Goal: Transaction & Acquisition: Purchase product/service

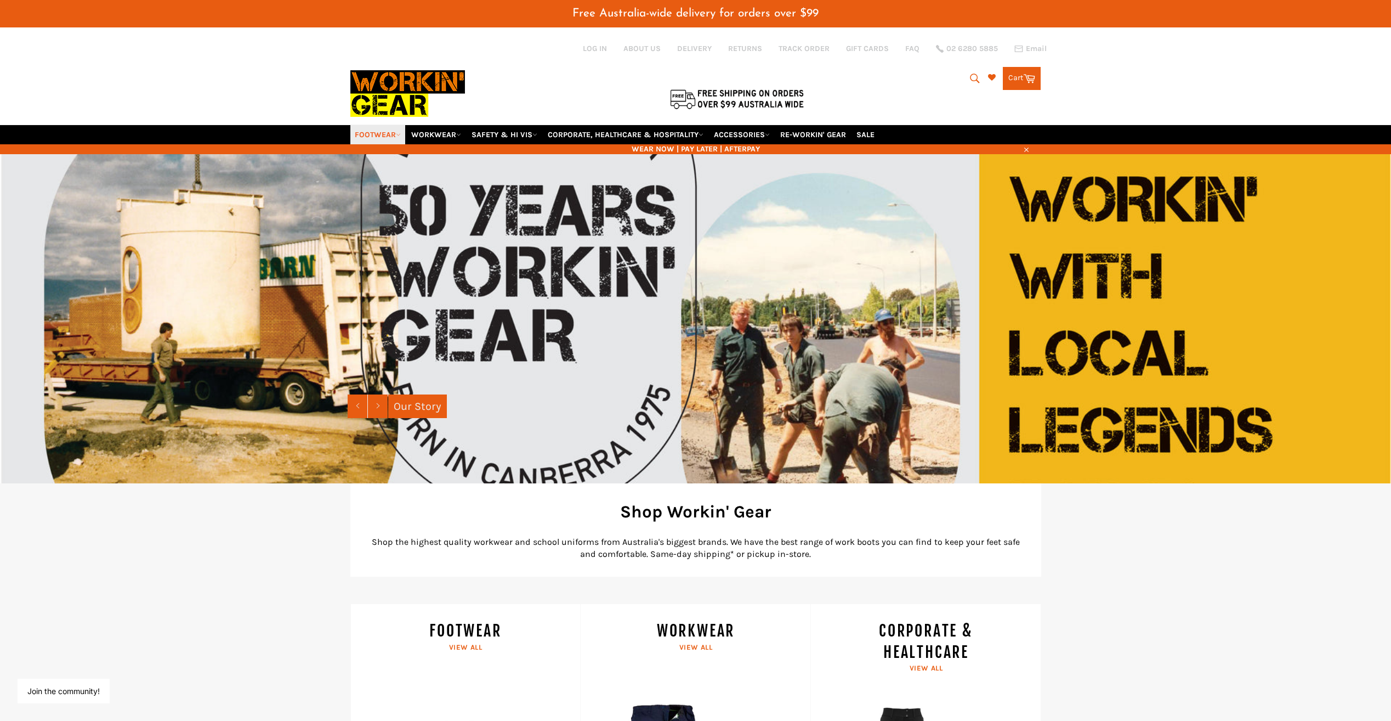
click at [378, 125] on link "FOOTWEAR" at bounding box center [377, 134] width 55 height 19
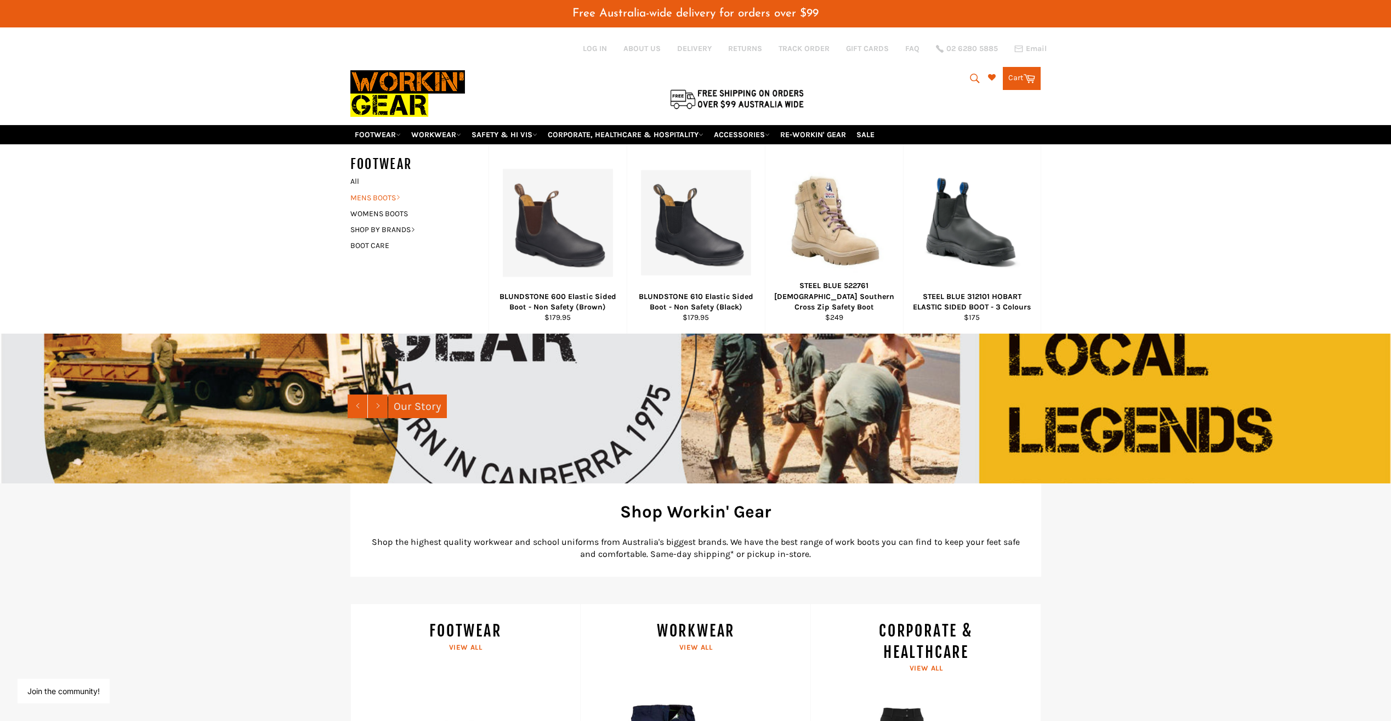
click at [394, 190] on link "MENS BOOTS" at bounding box center [411, 198] width 133 height 16
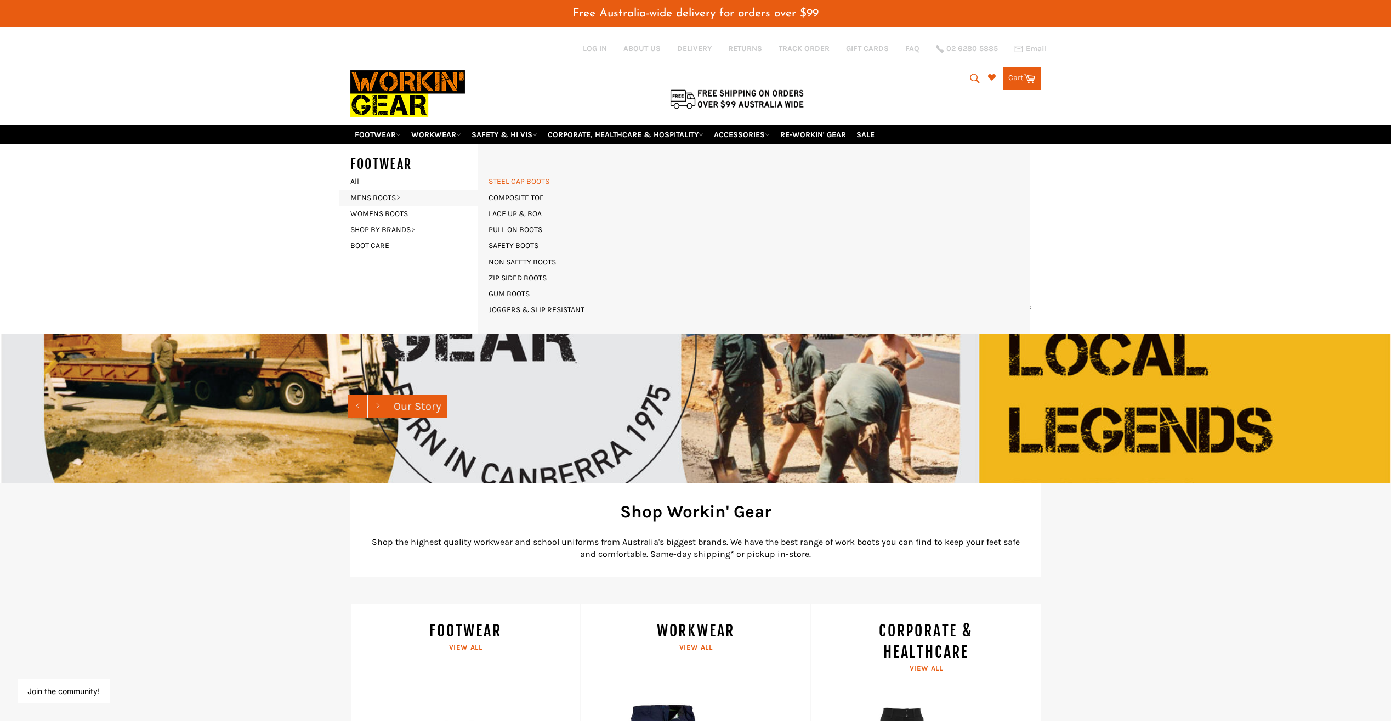
click at [522, 173] on link "STEEL CAP BOOTS" at bounding box center [519, 181] width 72 height 16
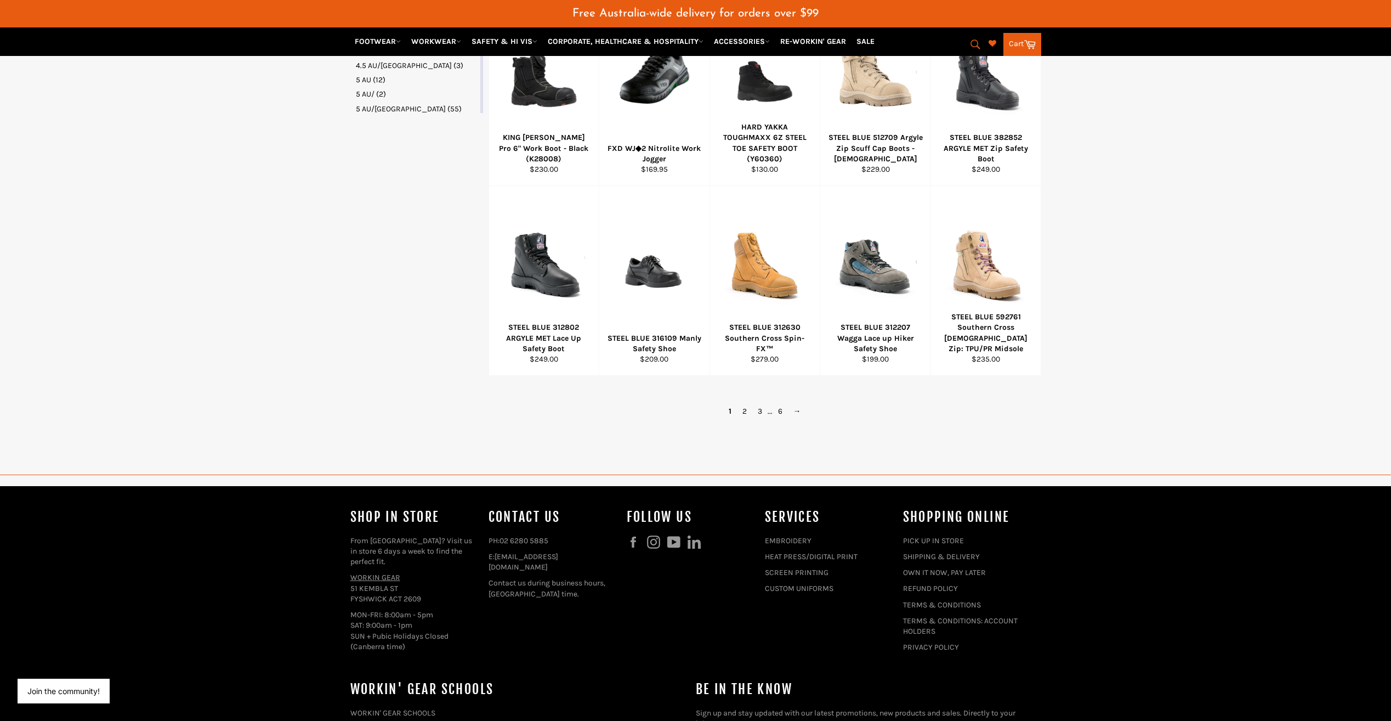
scroll to position [658, 0]
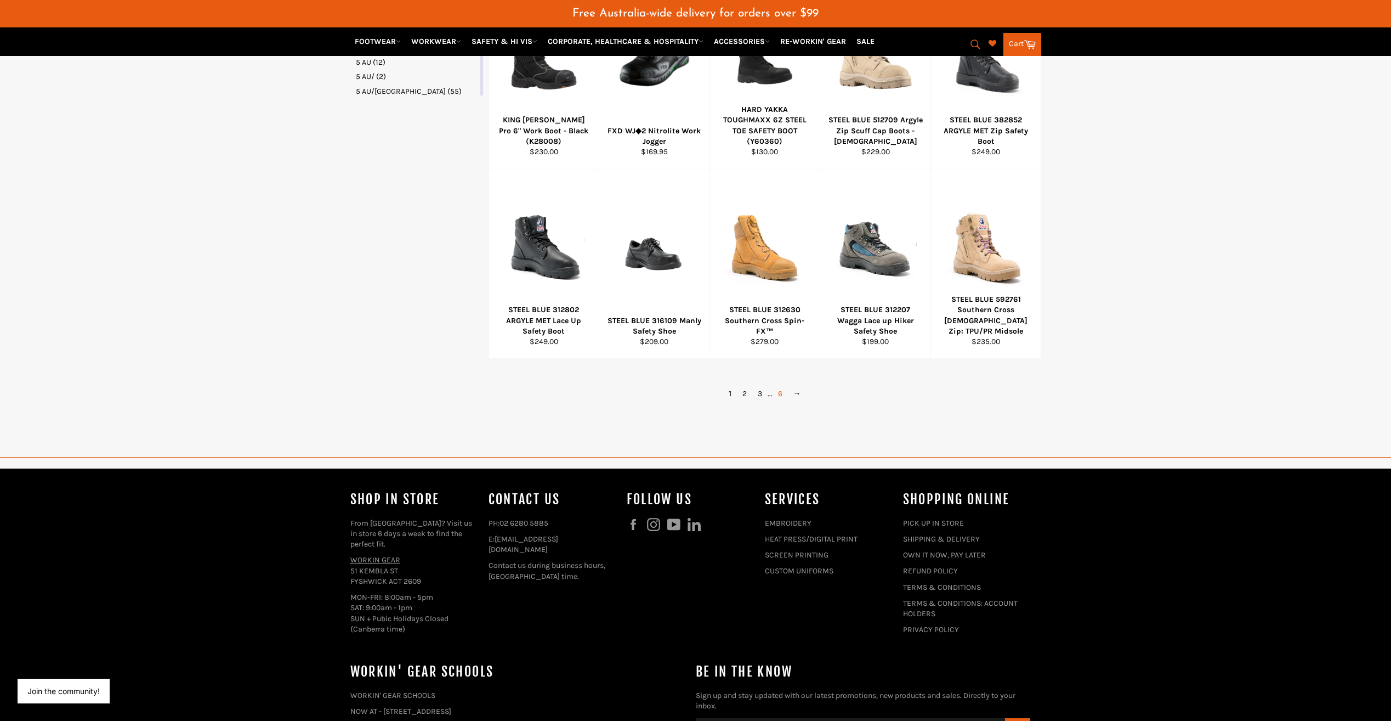
click at [781, 386] on link "6" at bounding box center [780, 394] width 15 height 16
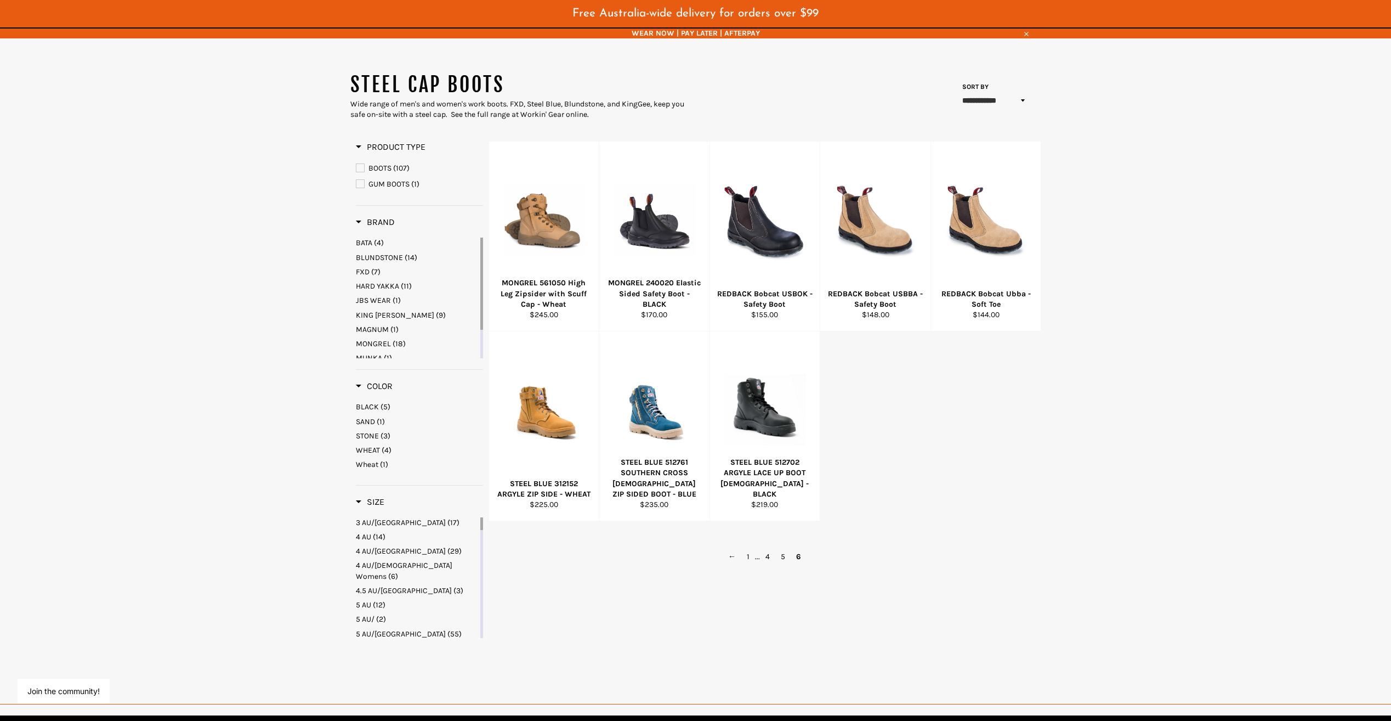
scroll to position [106, 0]
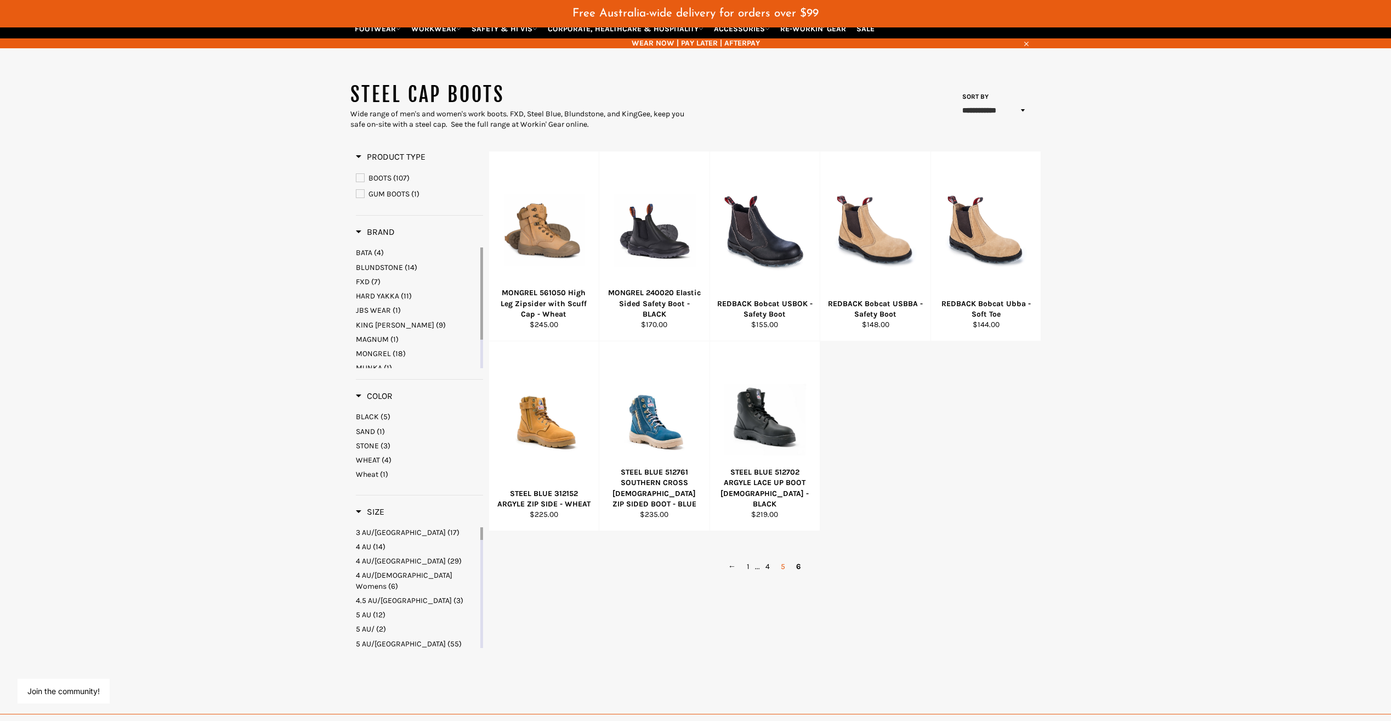
click at [781, 558] on link "5" at bounding box center [782, 566] width 15 height 16
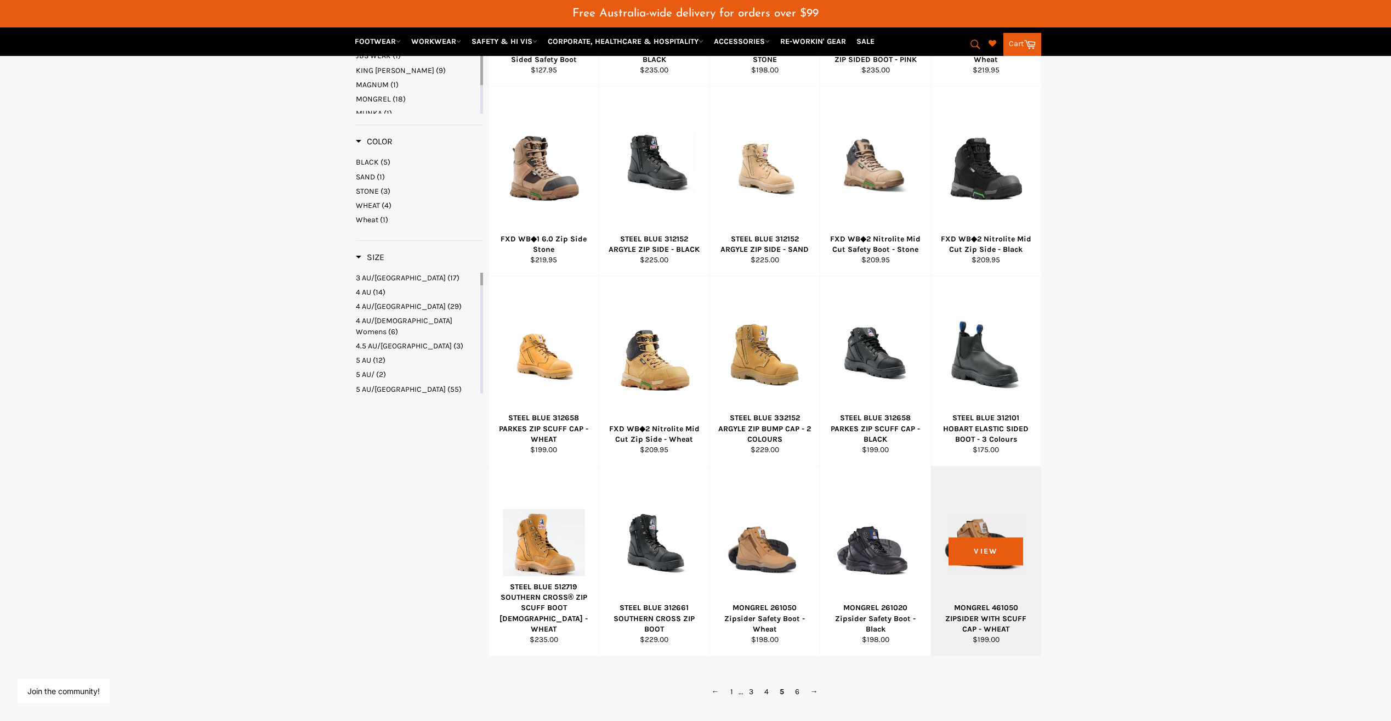
scroll to position [599, 0]
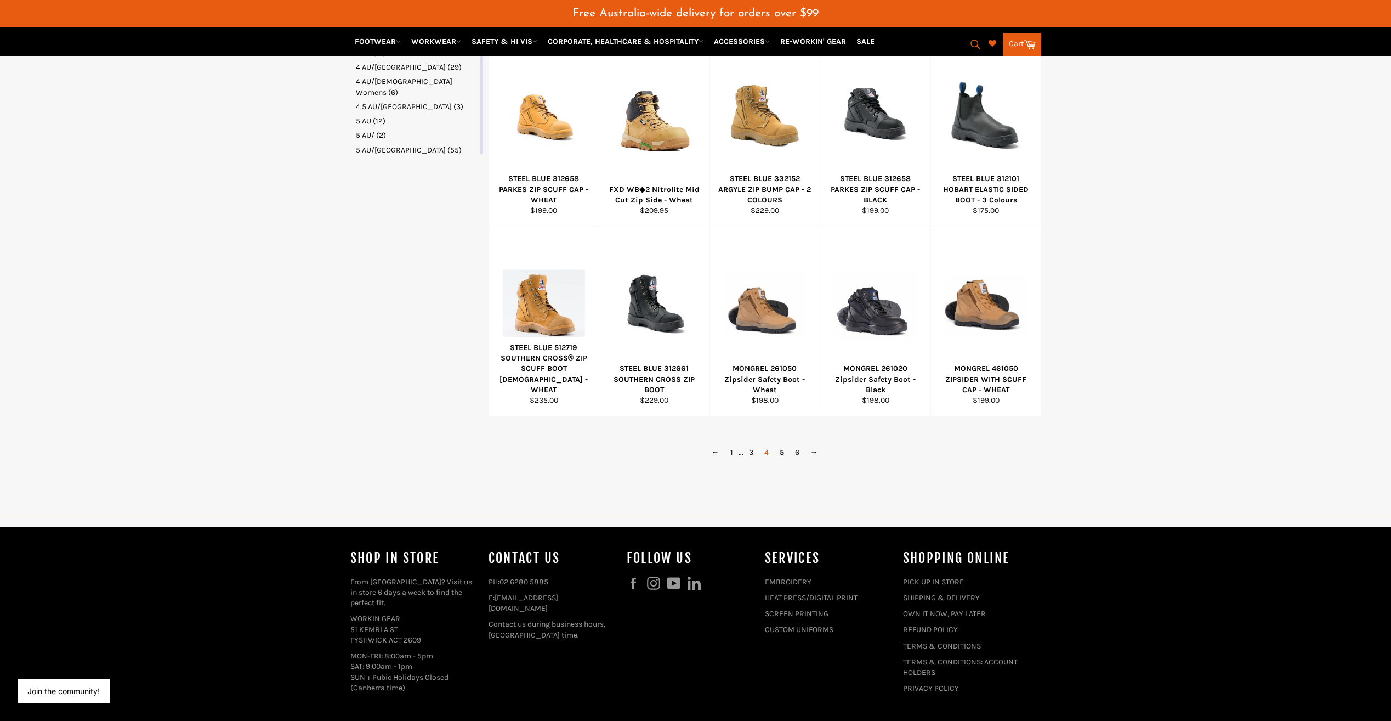
click at [765, 444] on link "4" at bounding box center [766, 452] width 15 height 16
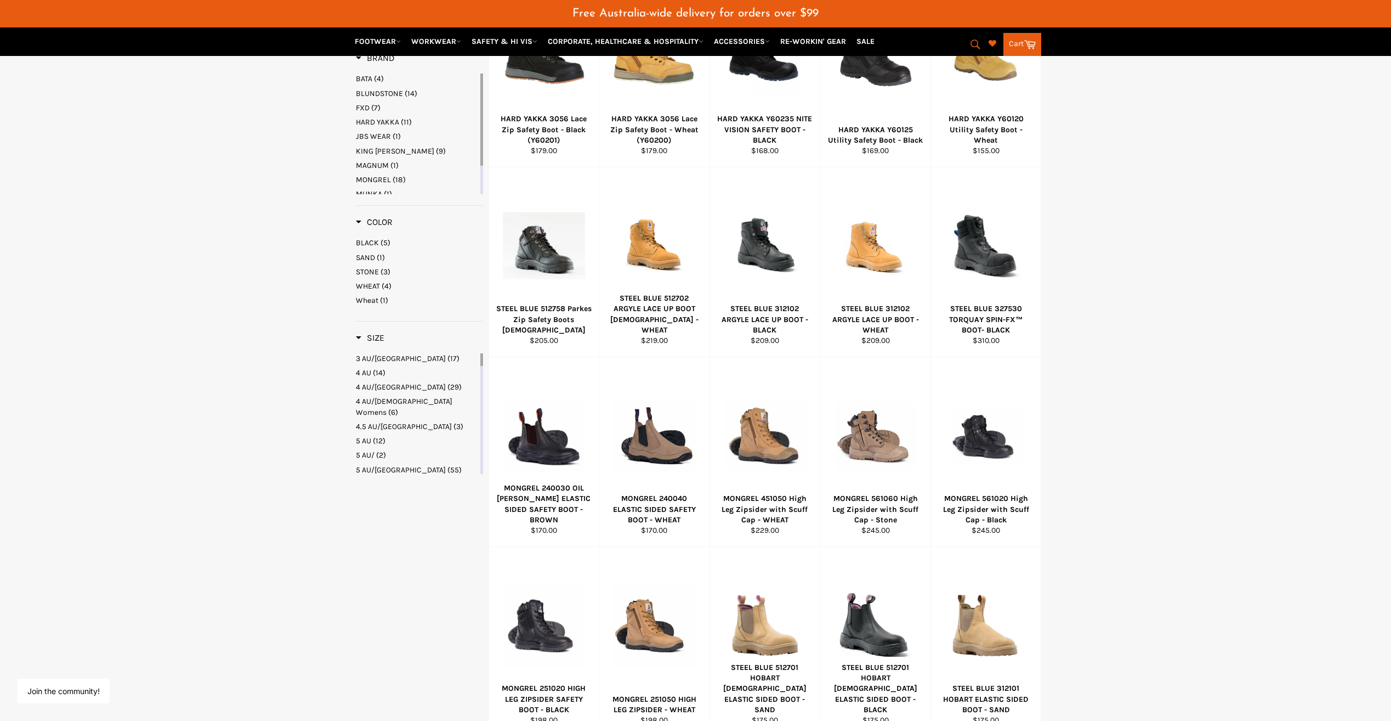
scroll to position [435, 0]
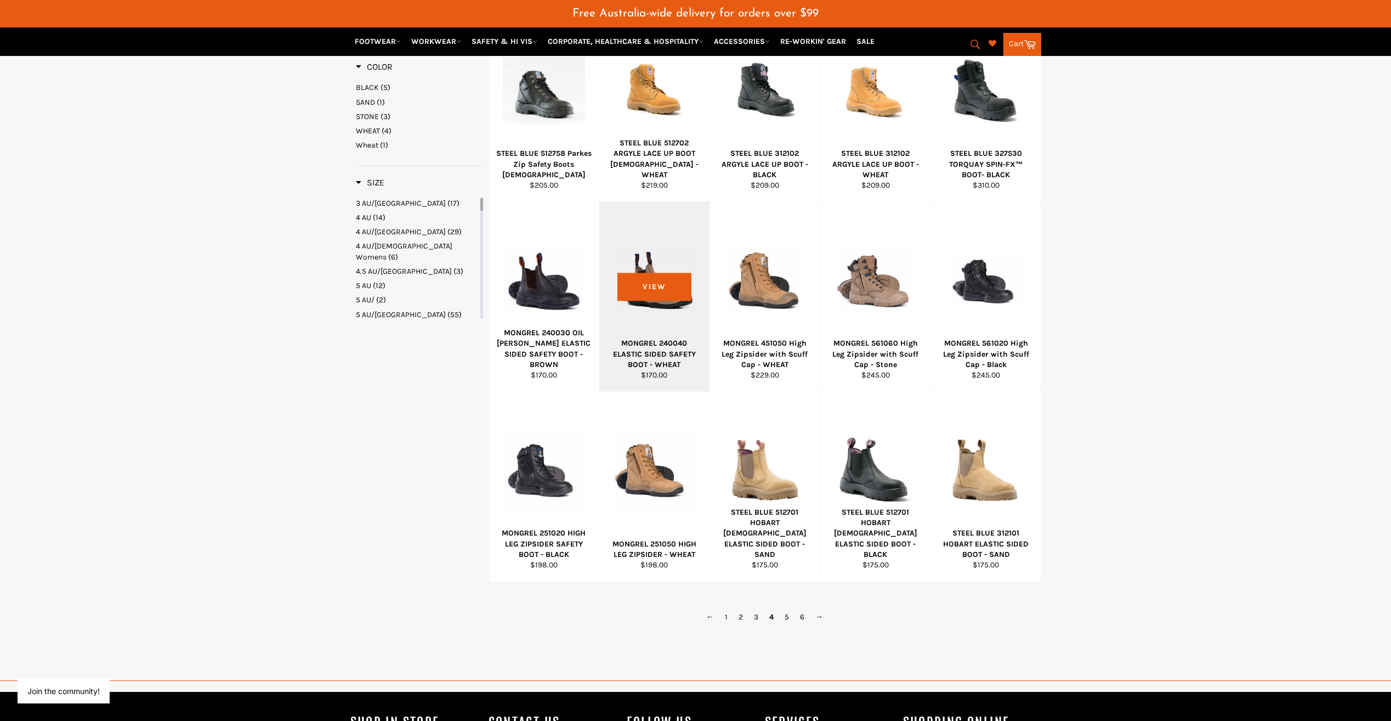
click at [677, 248] on div at bounding box center [654, 280] width 83 height 129
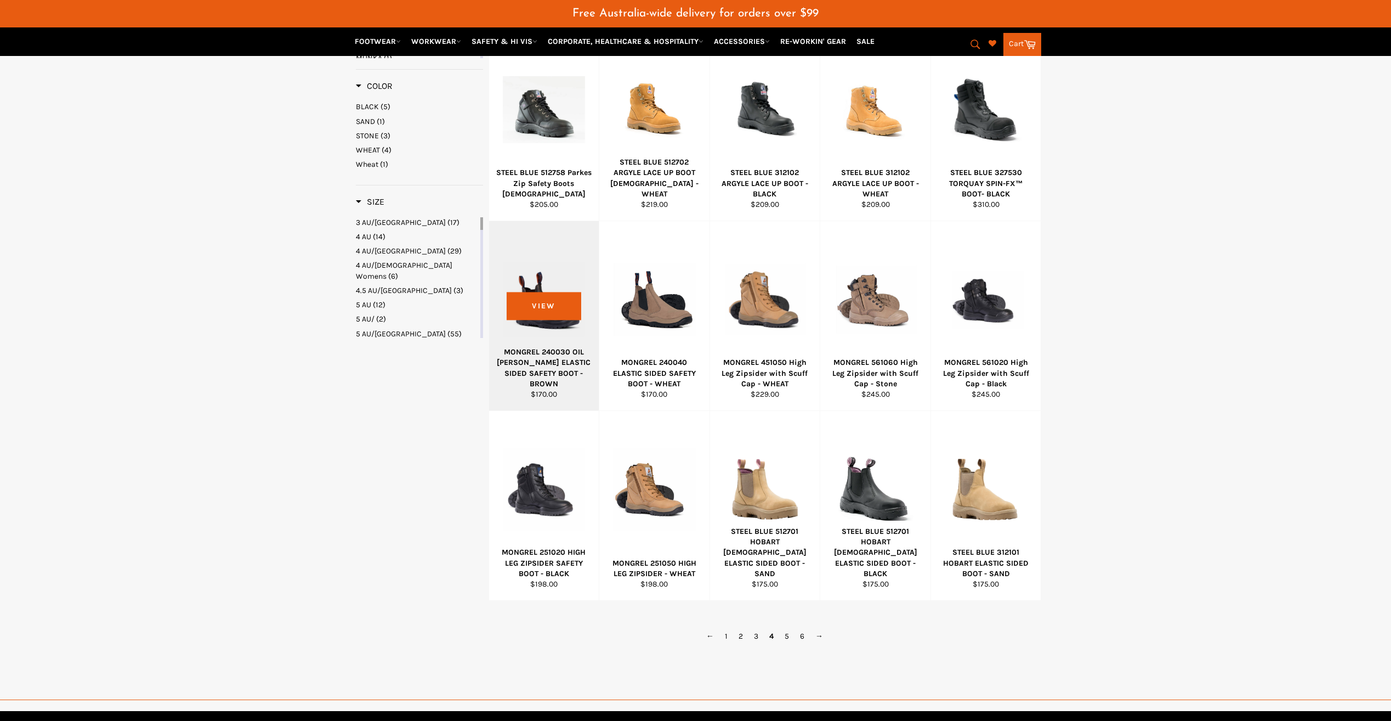
scroll to position [403, 0]
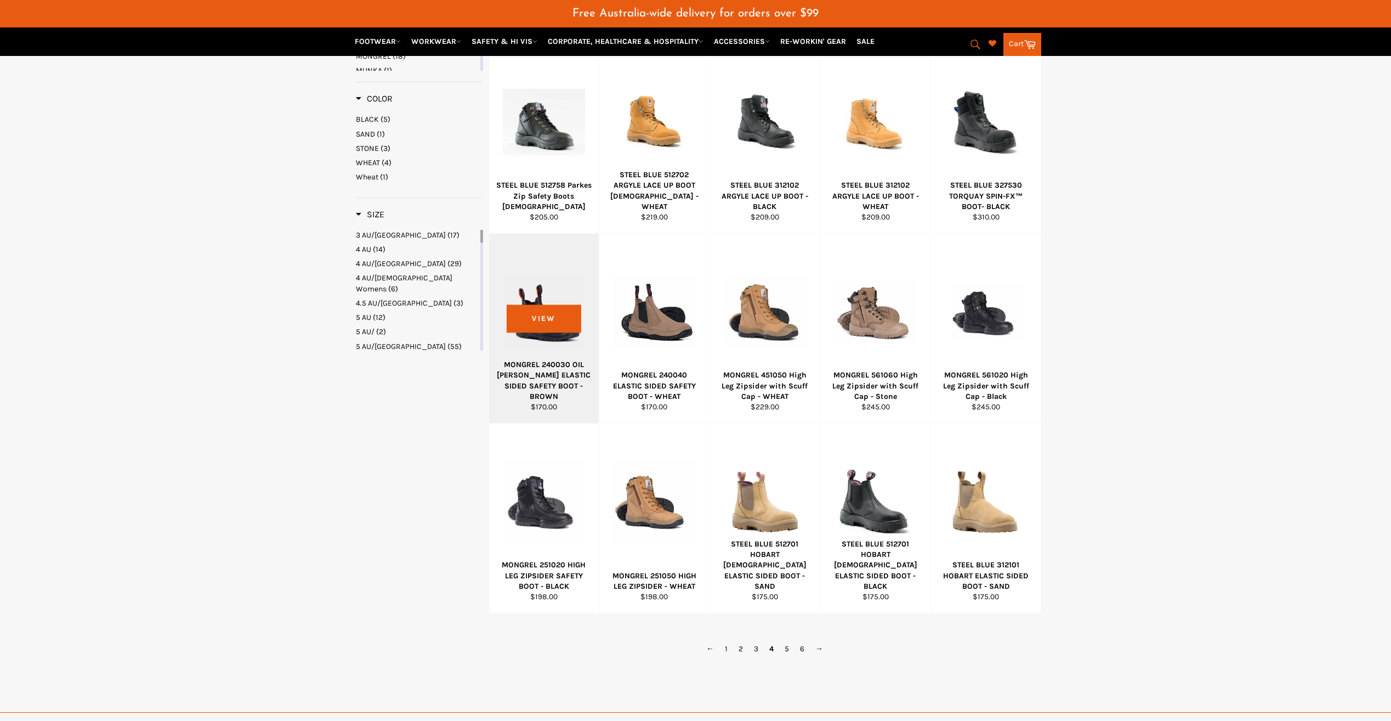
click at [556, 271] on div at bounding box center [544, 311] width 83 height 129
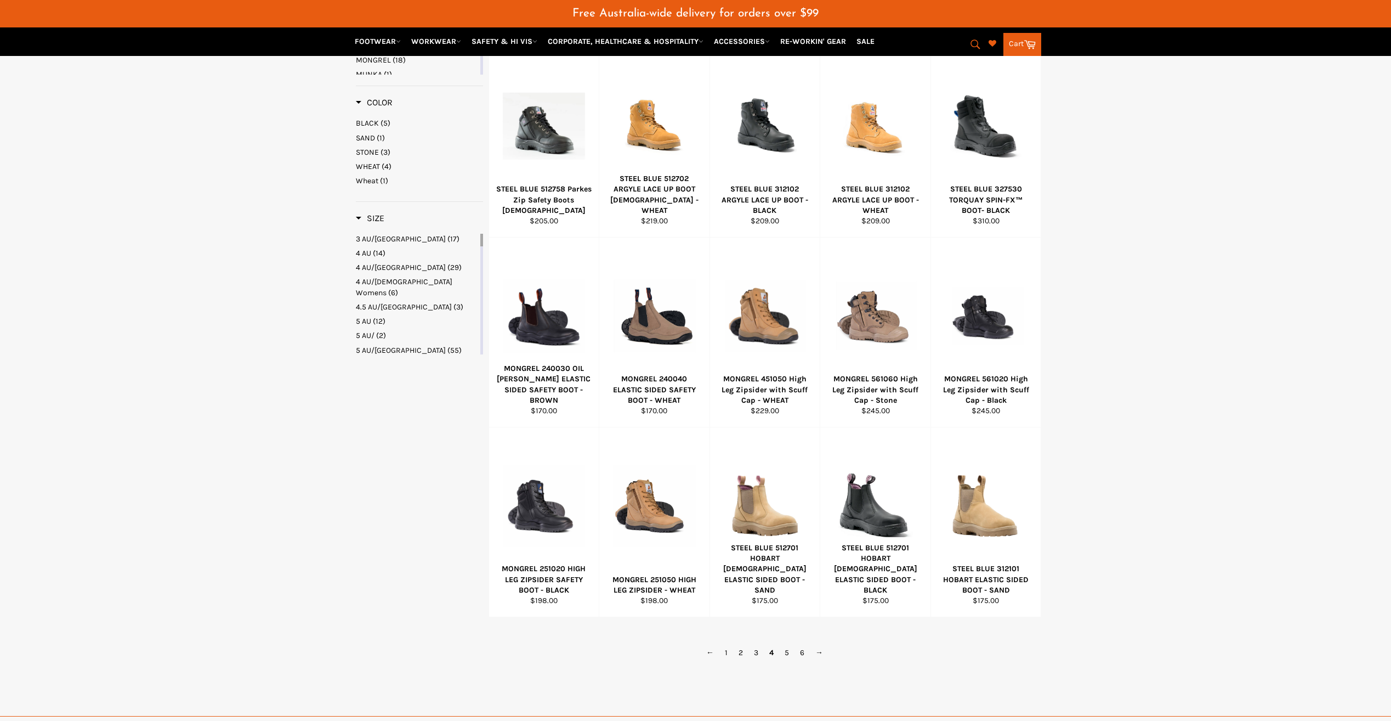
scroll to position [513, 0]
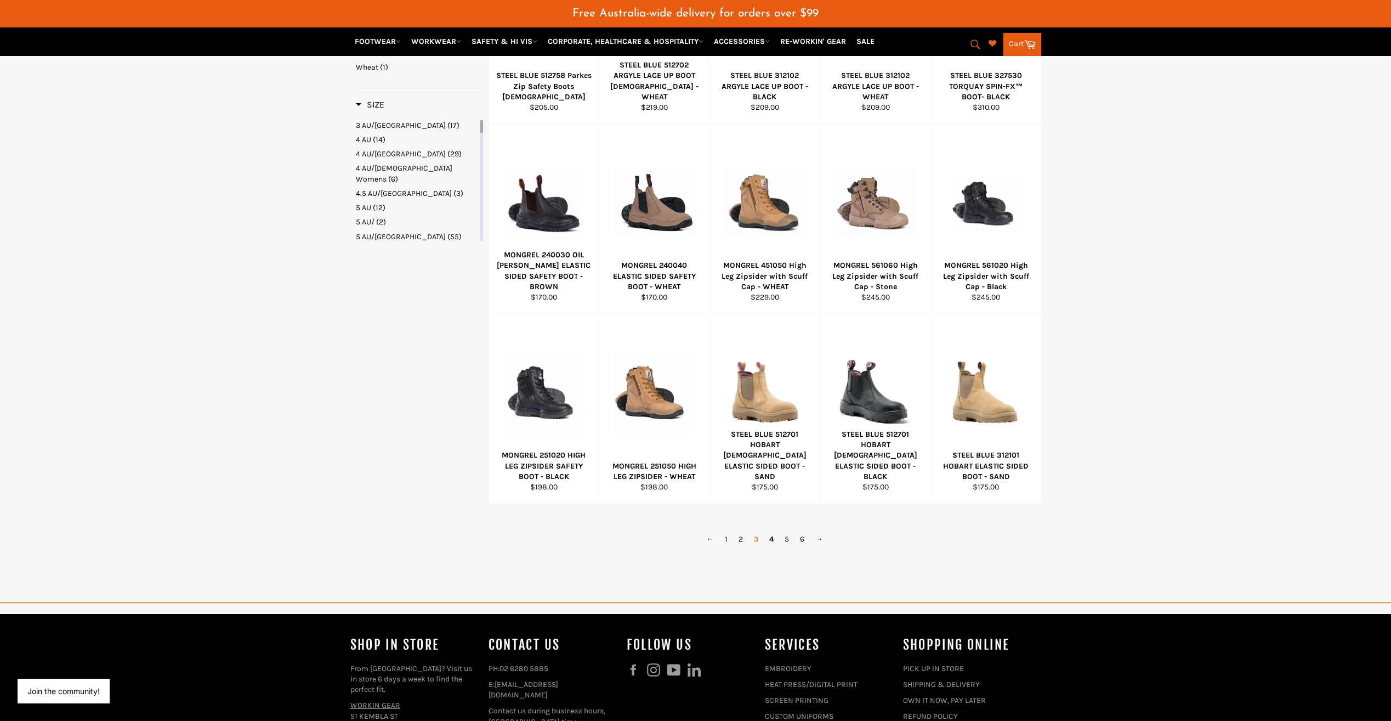
click at [756, 532] on link "3" at bounding box center [756, 539] width 15 height 16
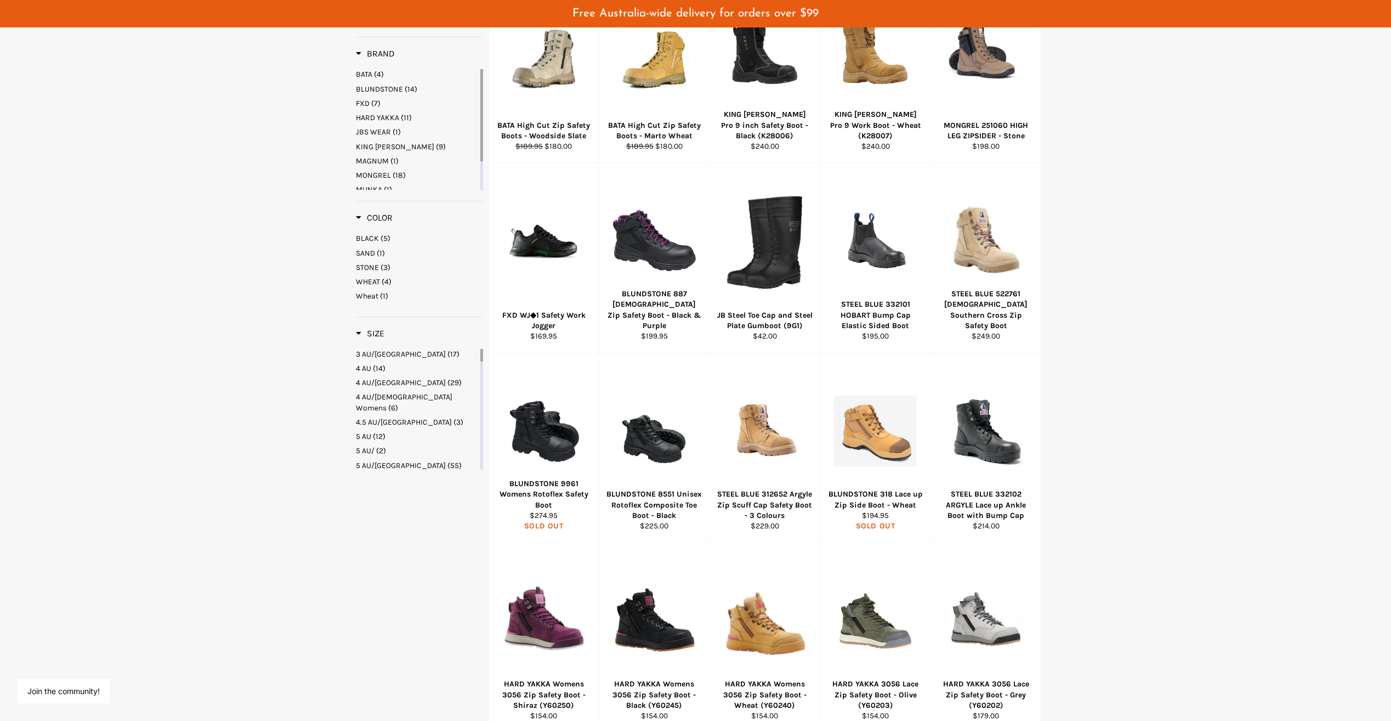
scroll to position [439, 0]
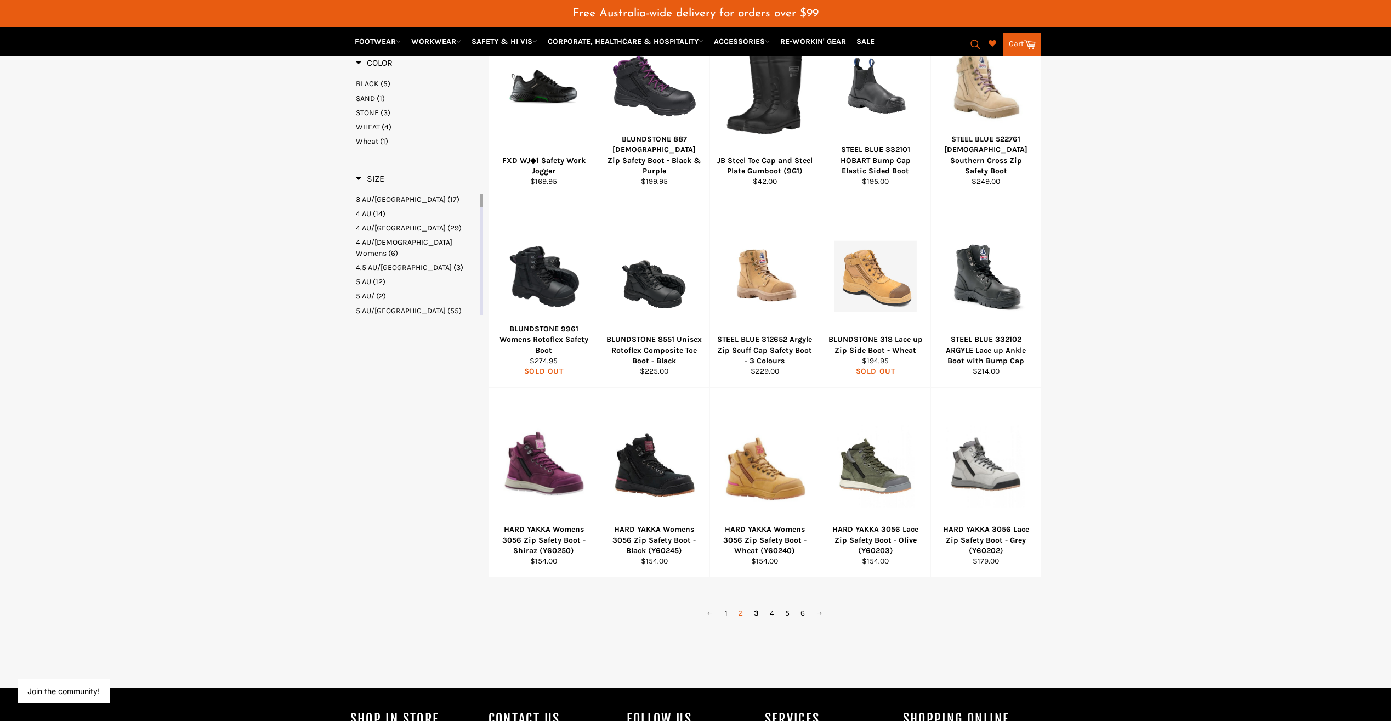
click at [741, 605] on link "2" at bounding box center [740, 613] width 15 height 16
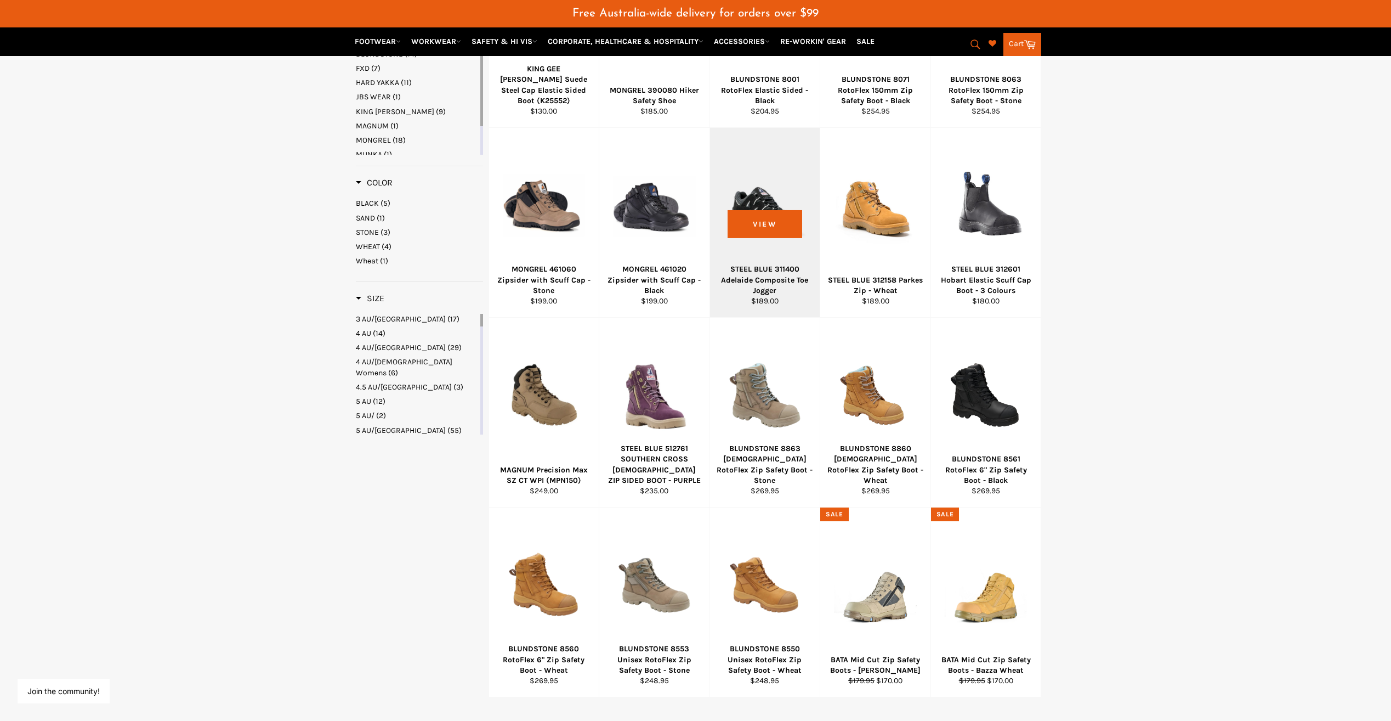
scroll to position [545, 0]
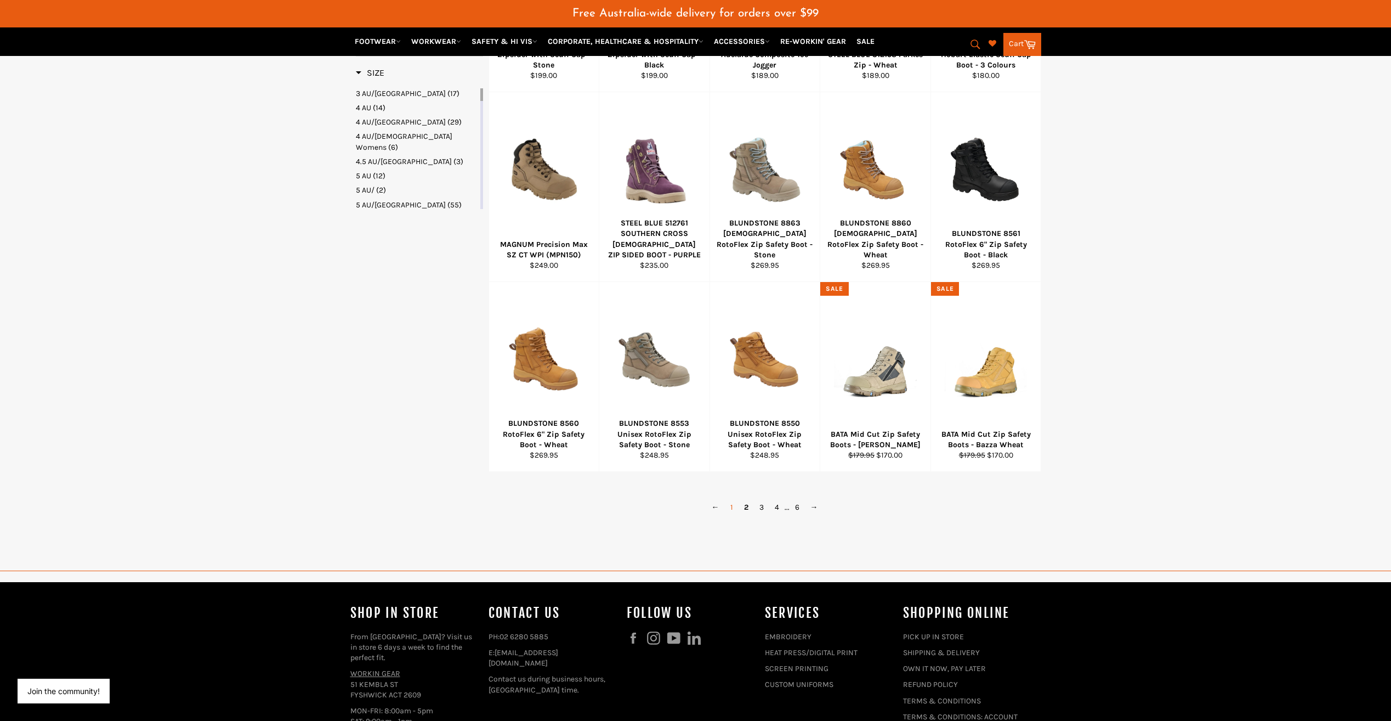
click at [737, 499] on link "1" at bounding box center [732, 507] width 14 height 16
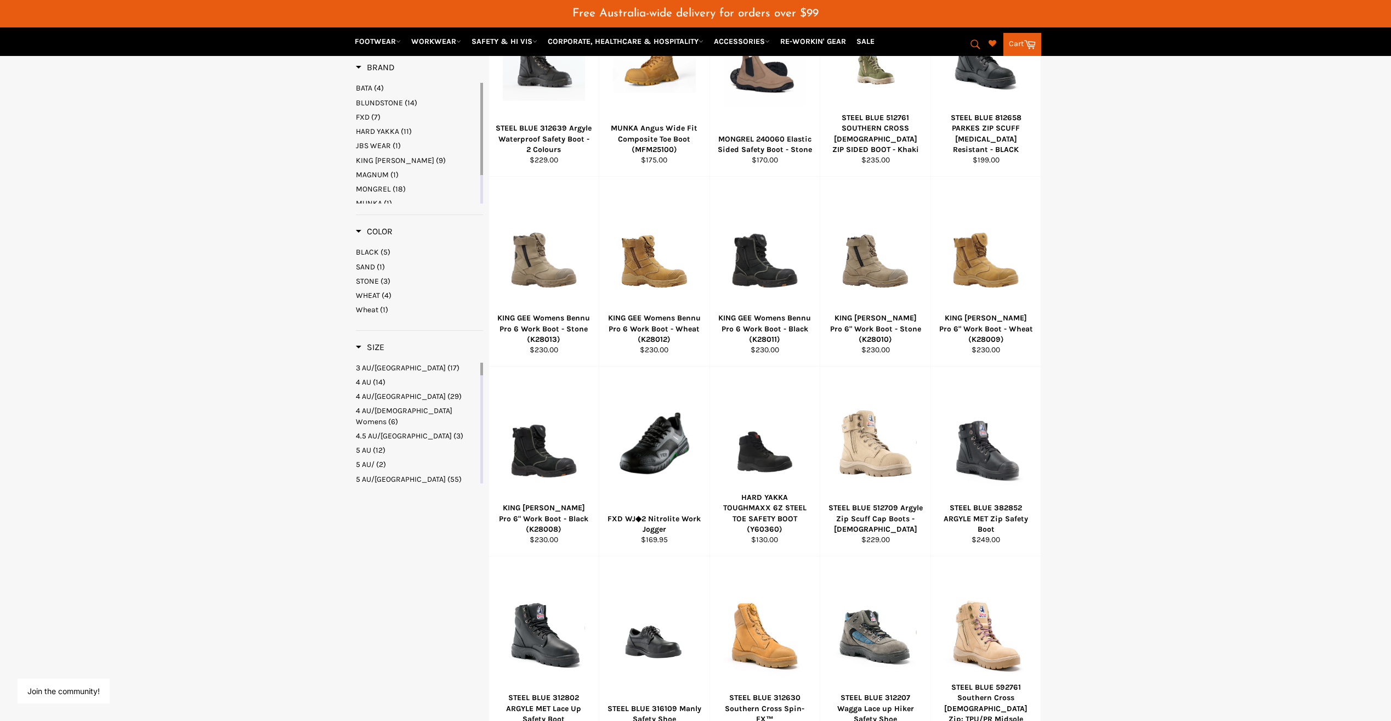
scroll to position [490, 0]
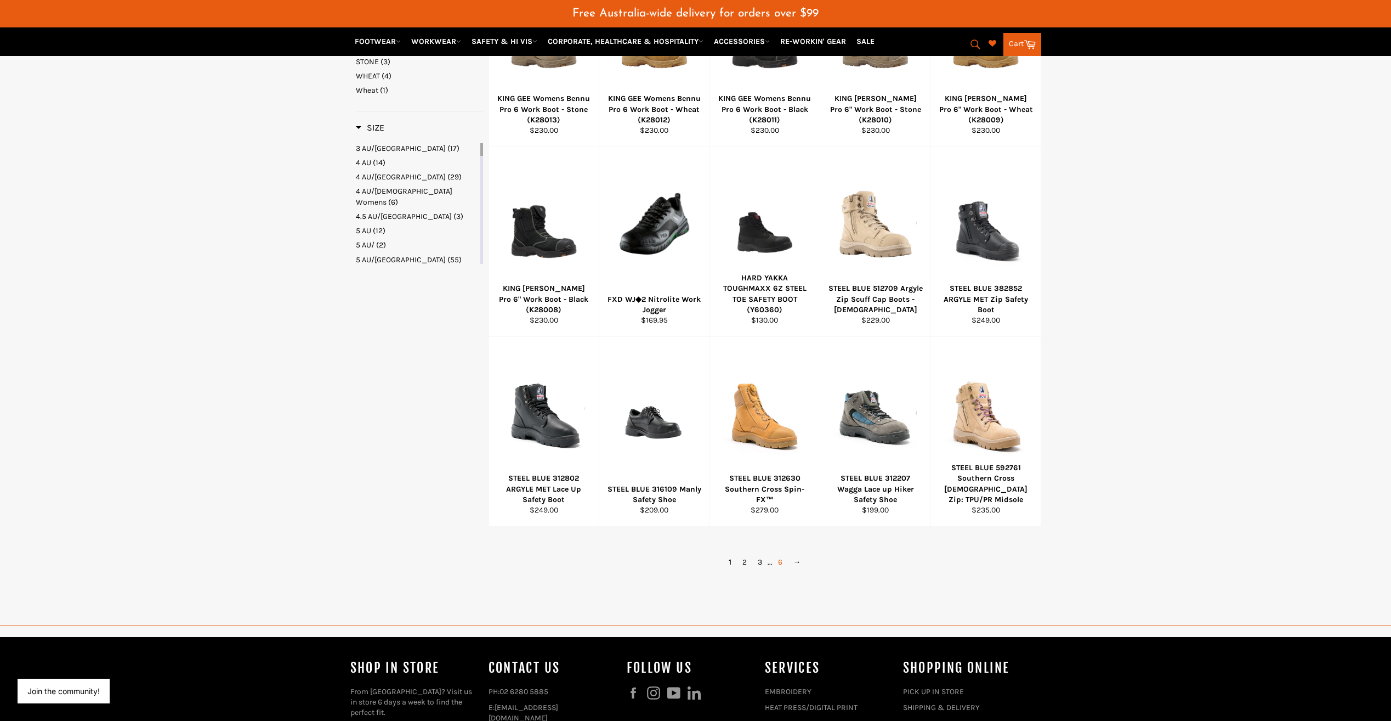
click at [780, 554] on link "6" at bounding box center [780, 562] width 15 height 16
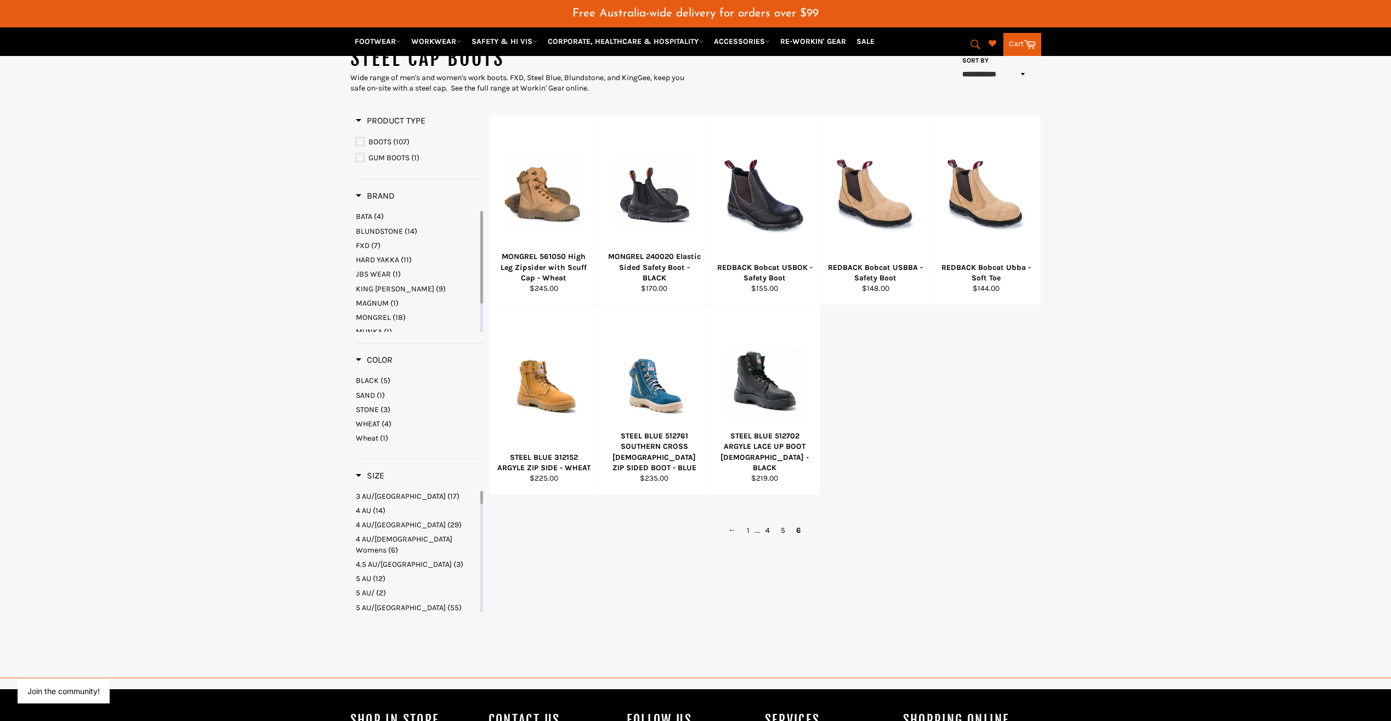
scroll to position [51, 0]
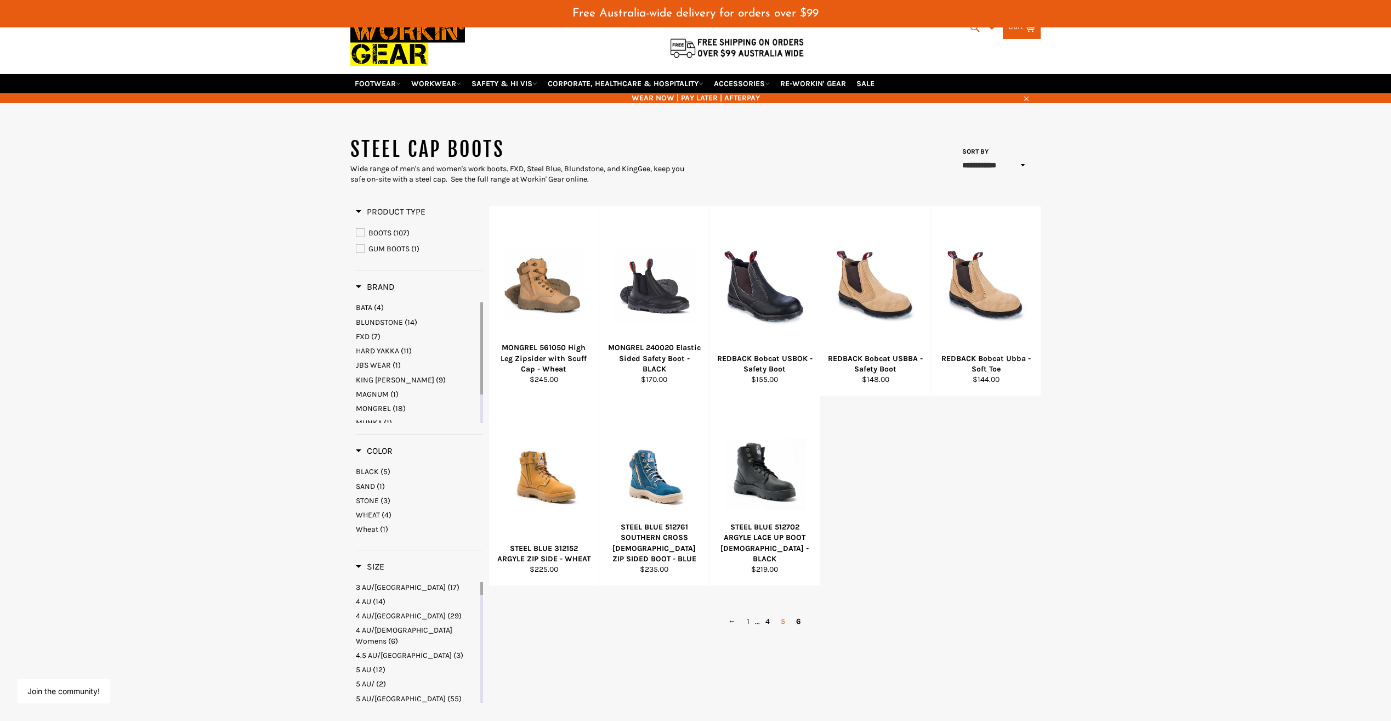
click at [782, 613] on link "5" at bounding box center [782, 621] width 15 height 16
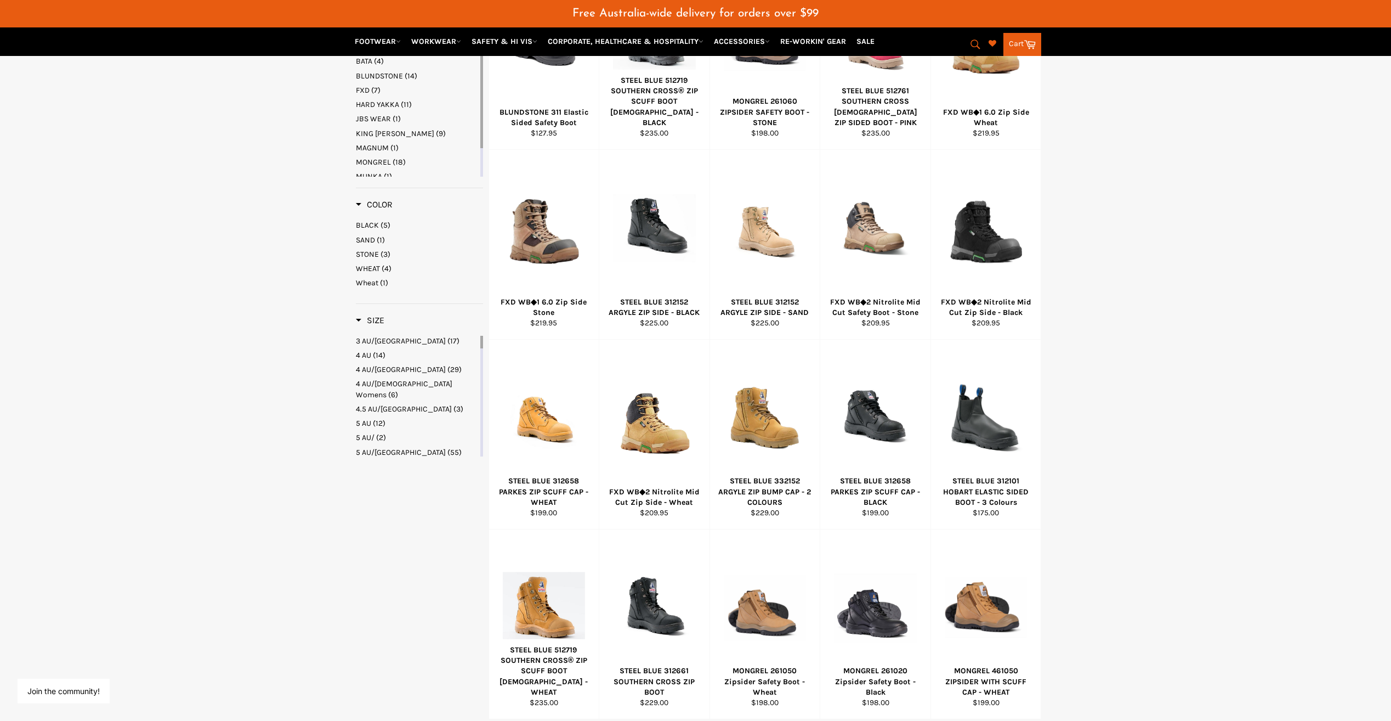
scroll to position [380, 0]
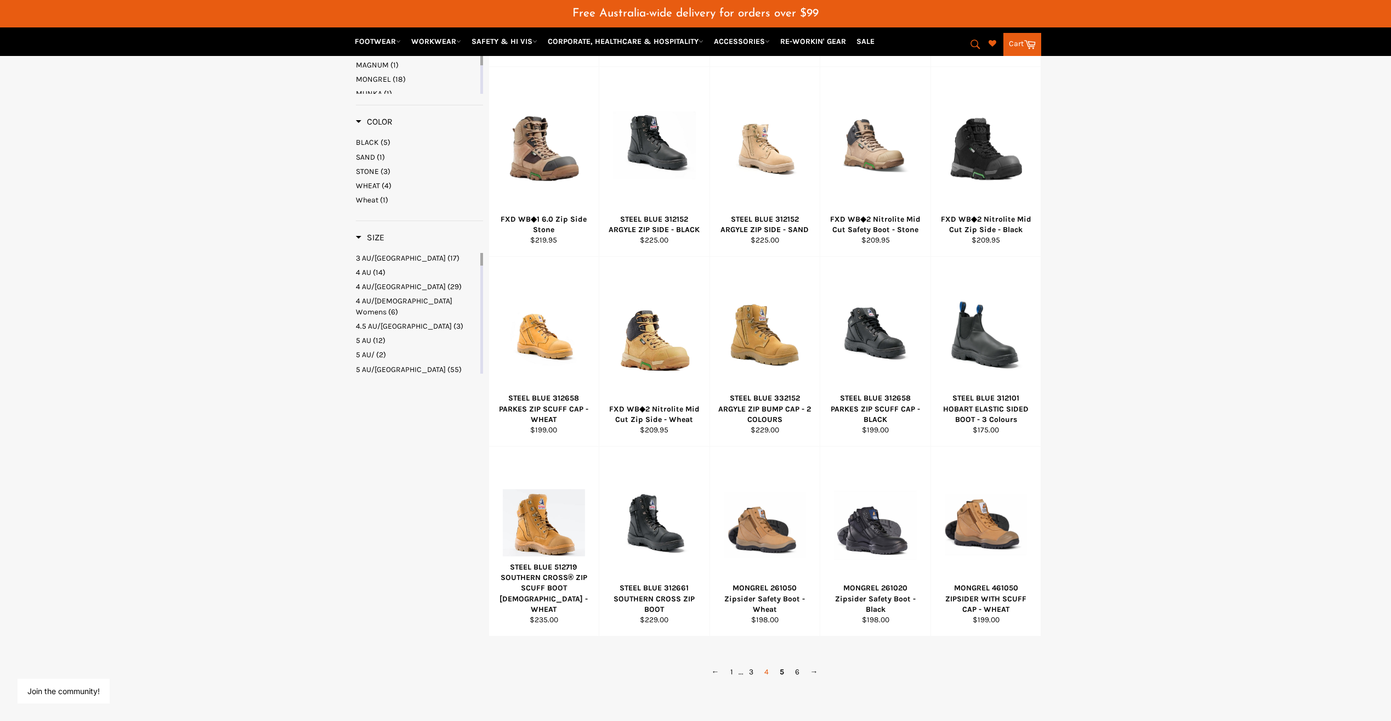
click at [767, 664] on link "4" at bounding box center [766, 672] width 15 height 16
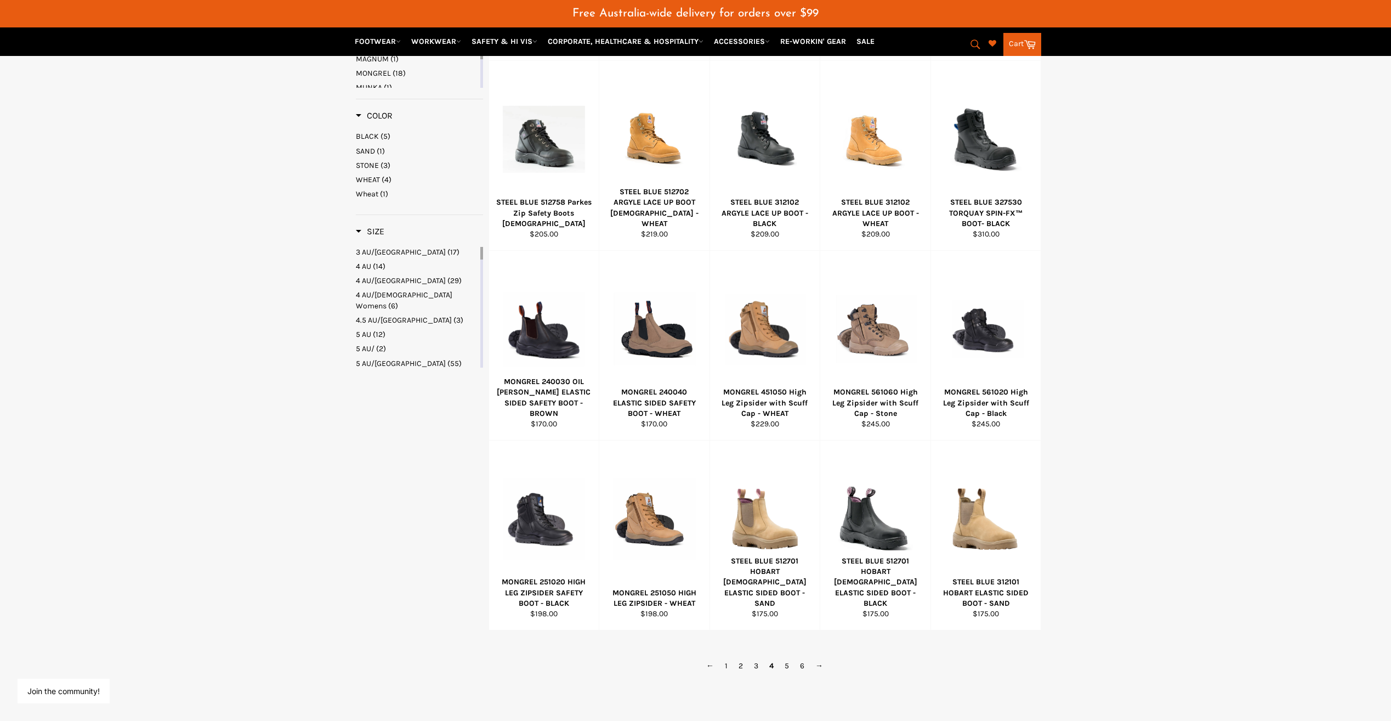
scroll to position [545, 0]
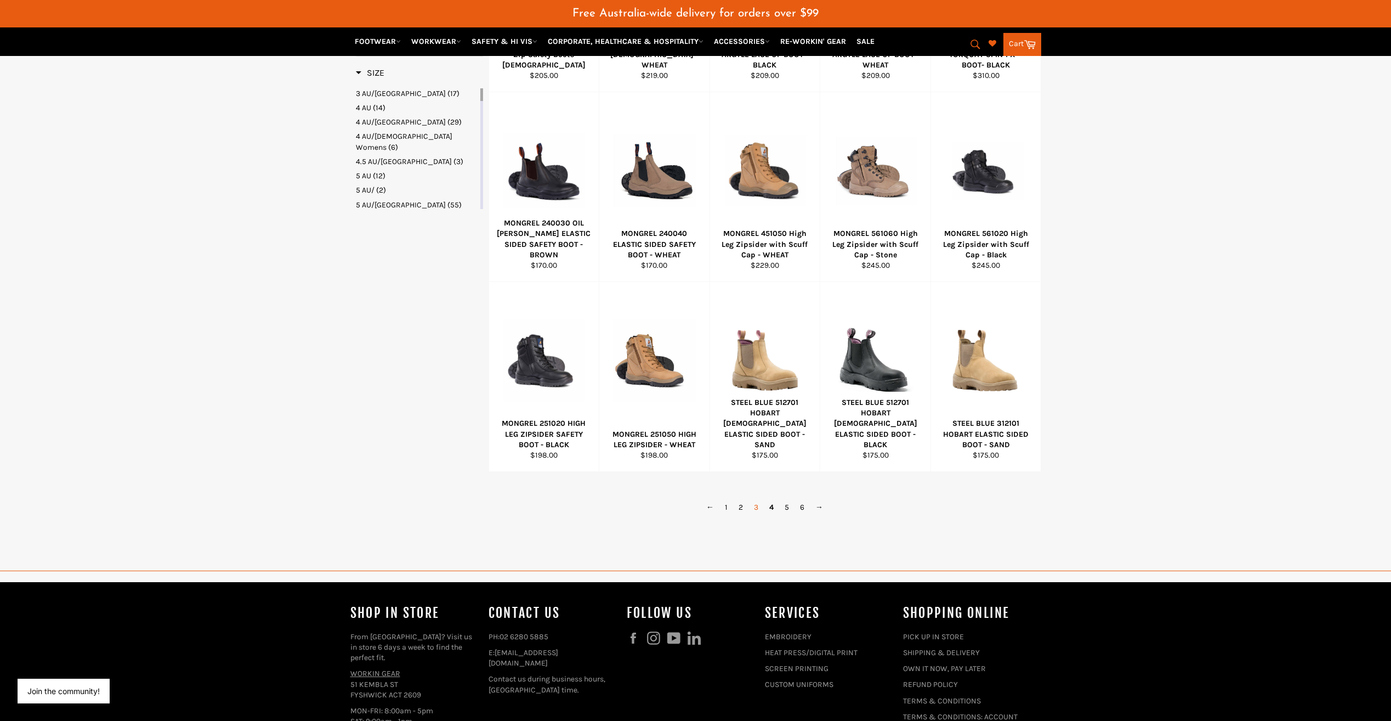
click at [757, 499] on link "3" at bounding box center [756, 507] width 15 height 16
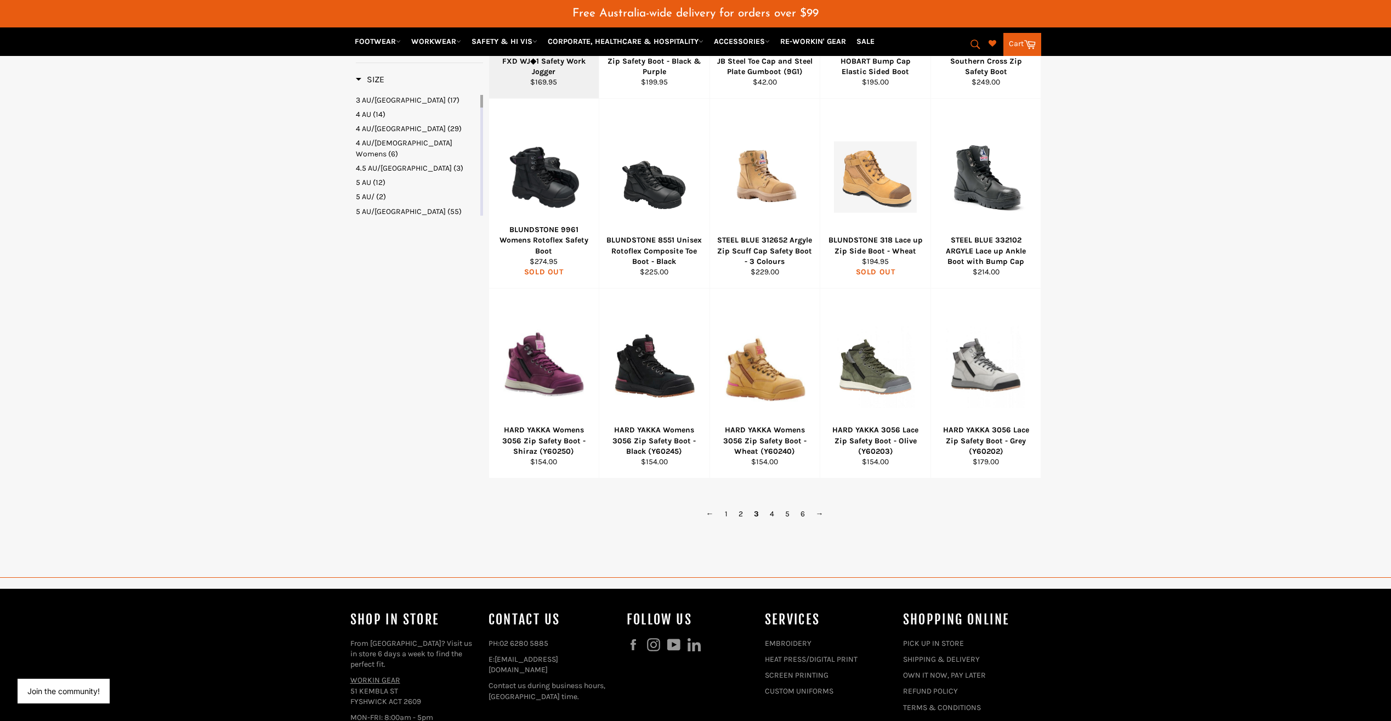
scroll to position [545, 0]
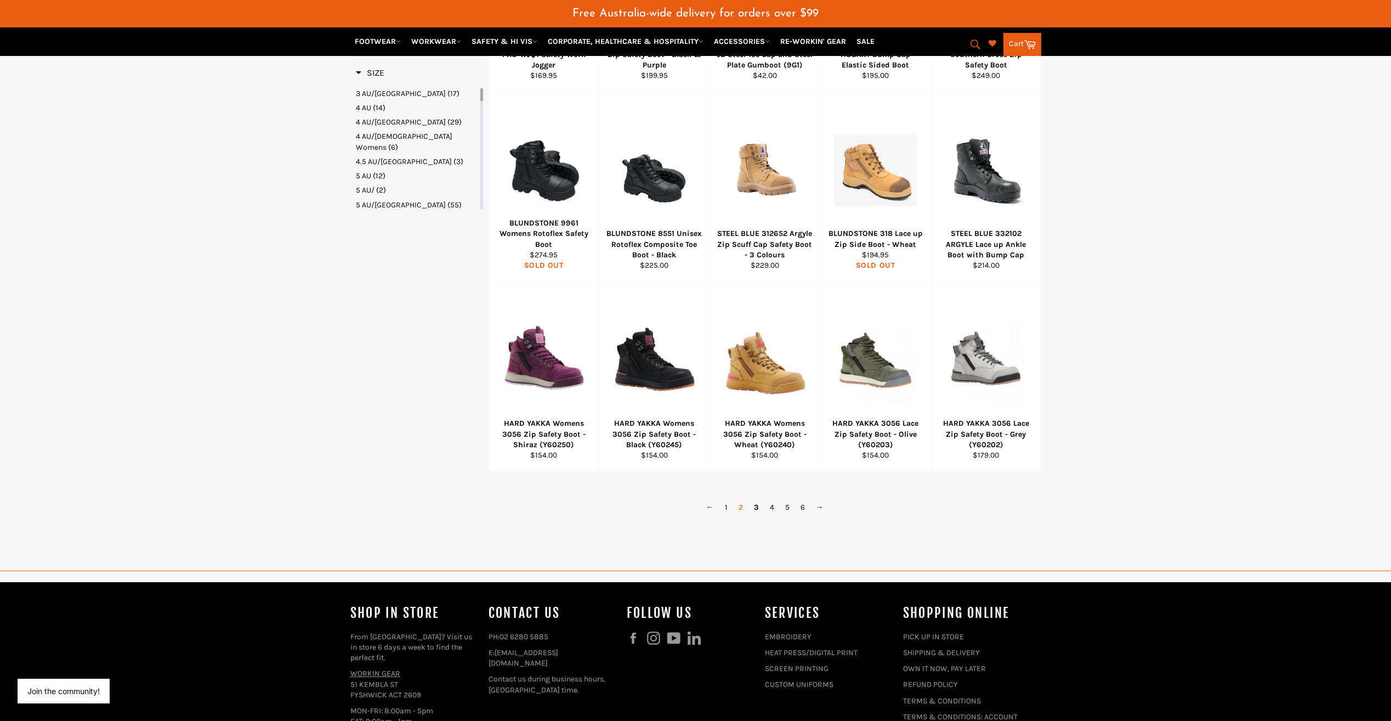
click at [744, 499] on link "2" at bounding box center [740, 507] width 15 height 16
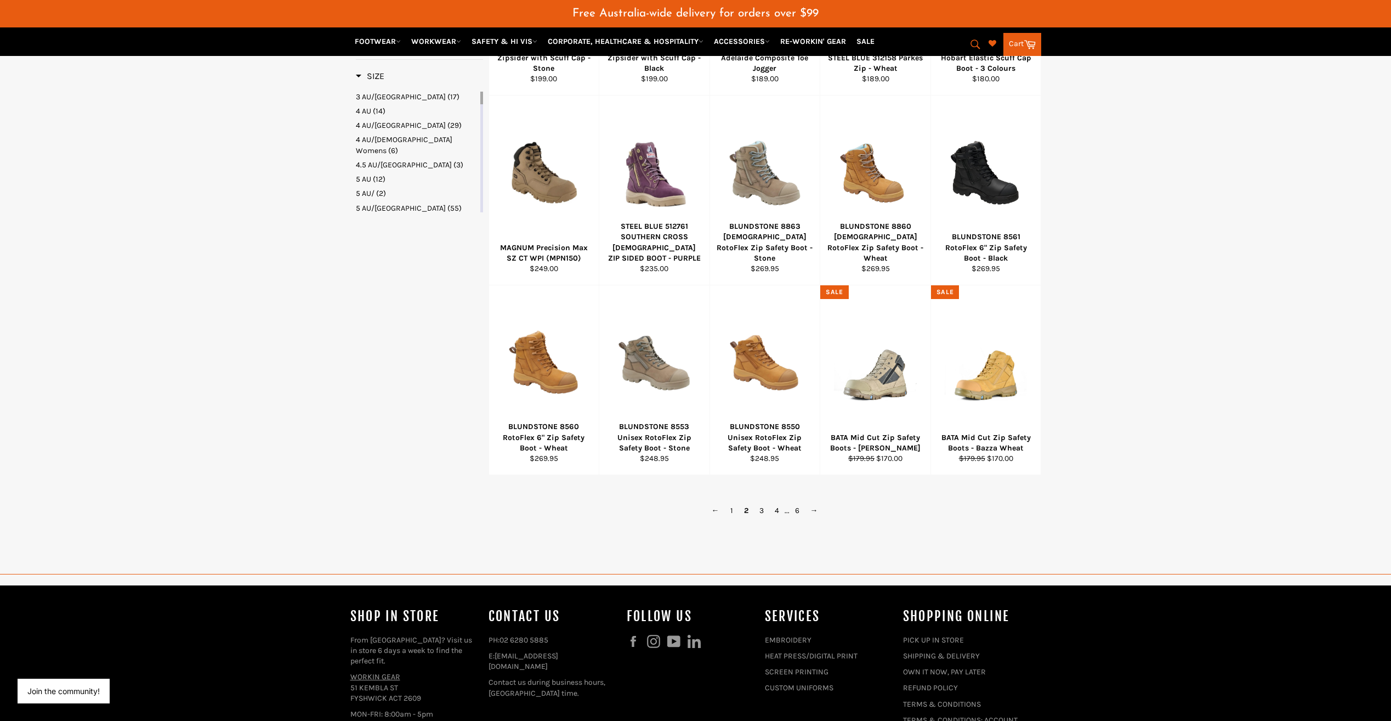
scroll to position [545, 0]
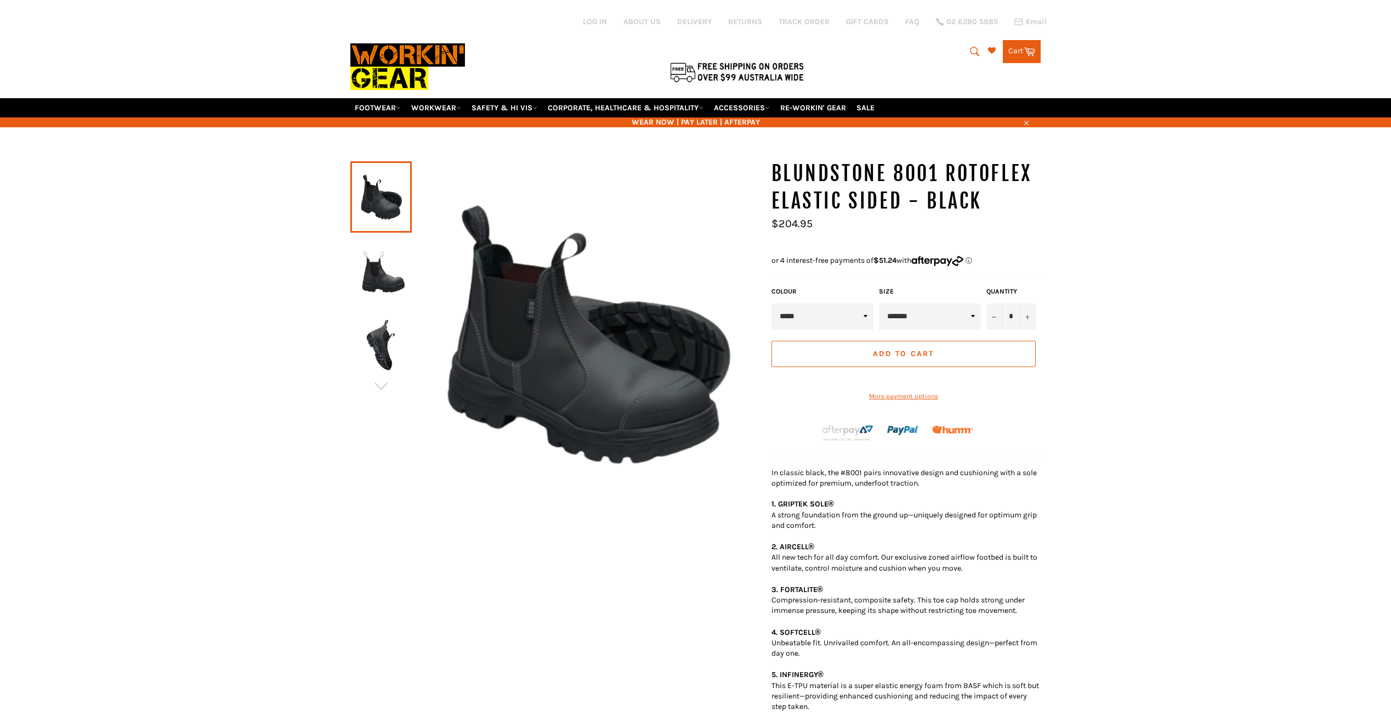
click at [381, 268] on img at bounding box center [381, 270] width 50 height 60
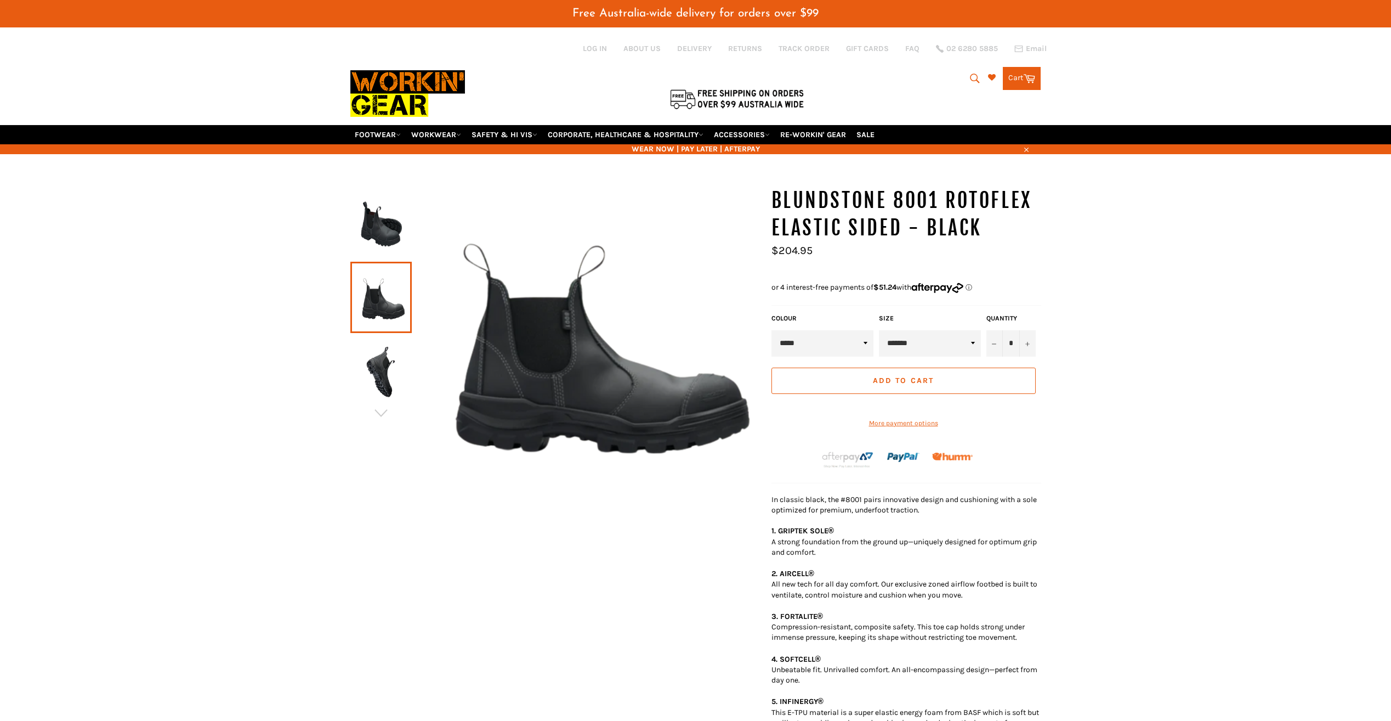
click at [384, 352] on img at bounding box center [381, 371] width 50 height 60
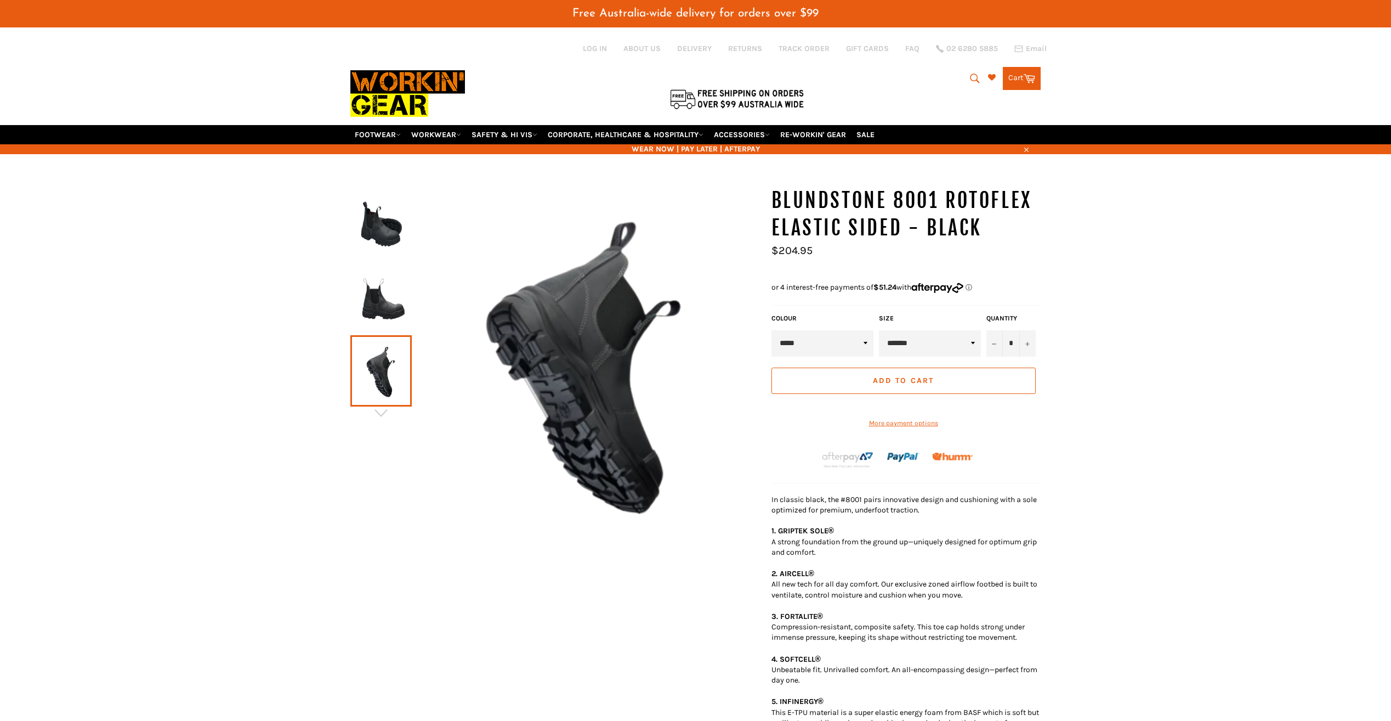
click at [392, 287] on img at bounding box center [381, 297] width 50 height 60
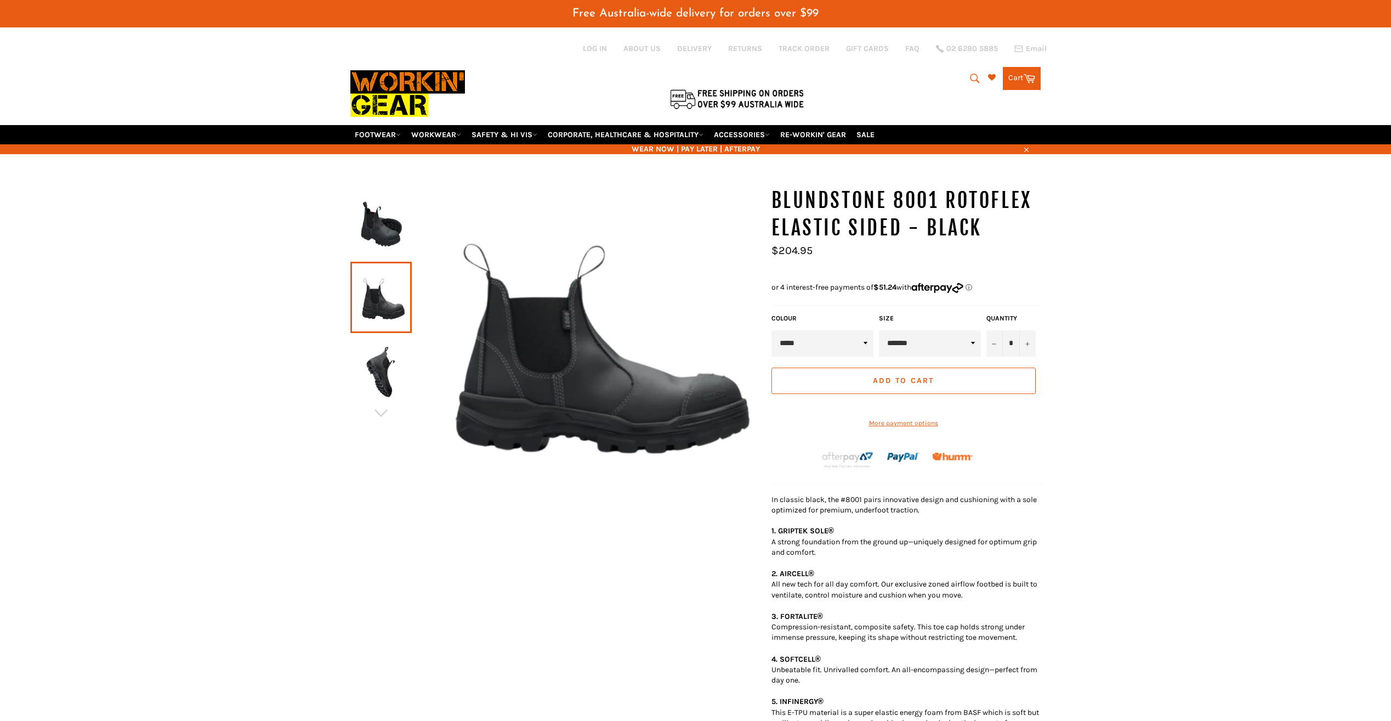
click at [393, 268] on link at bounding box center [380, 297] width 61 height 71
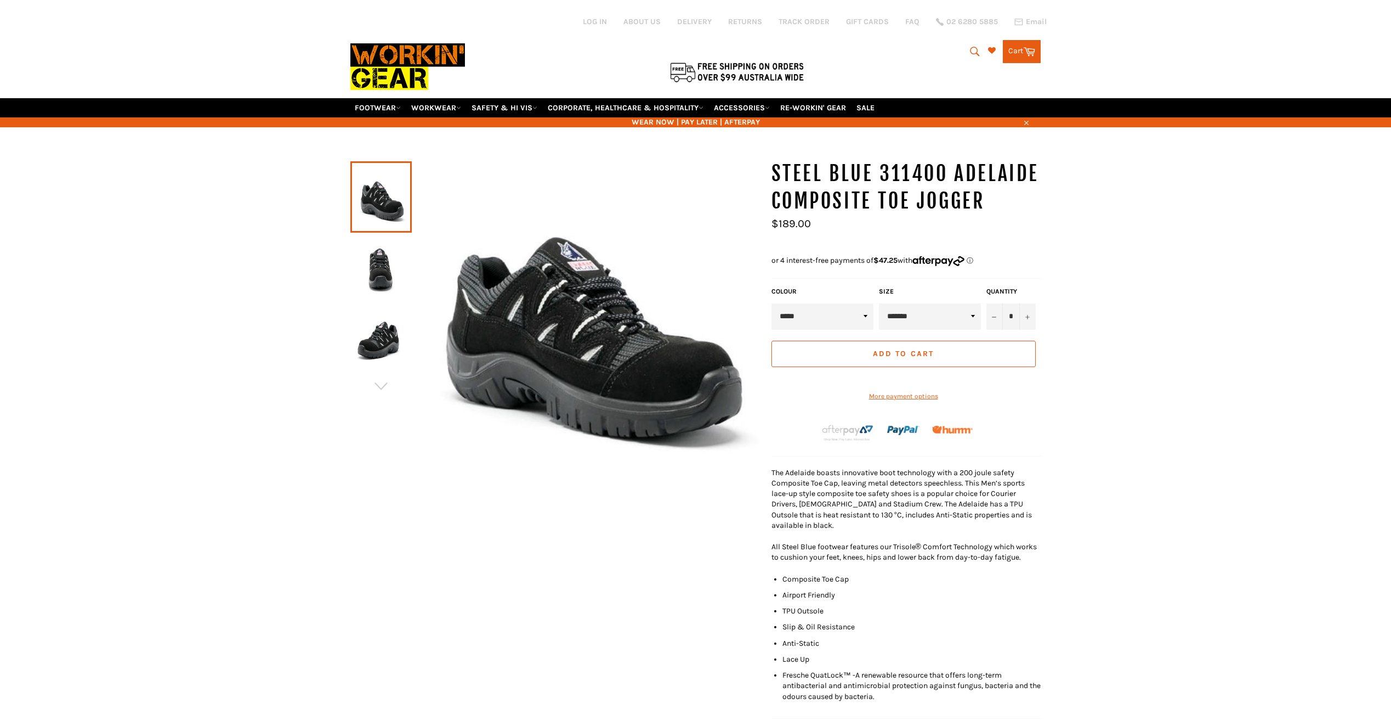
click at [381, 279] on img at bounding box center [381, 270] width 50 height 60
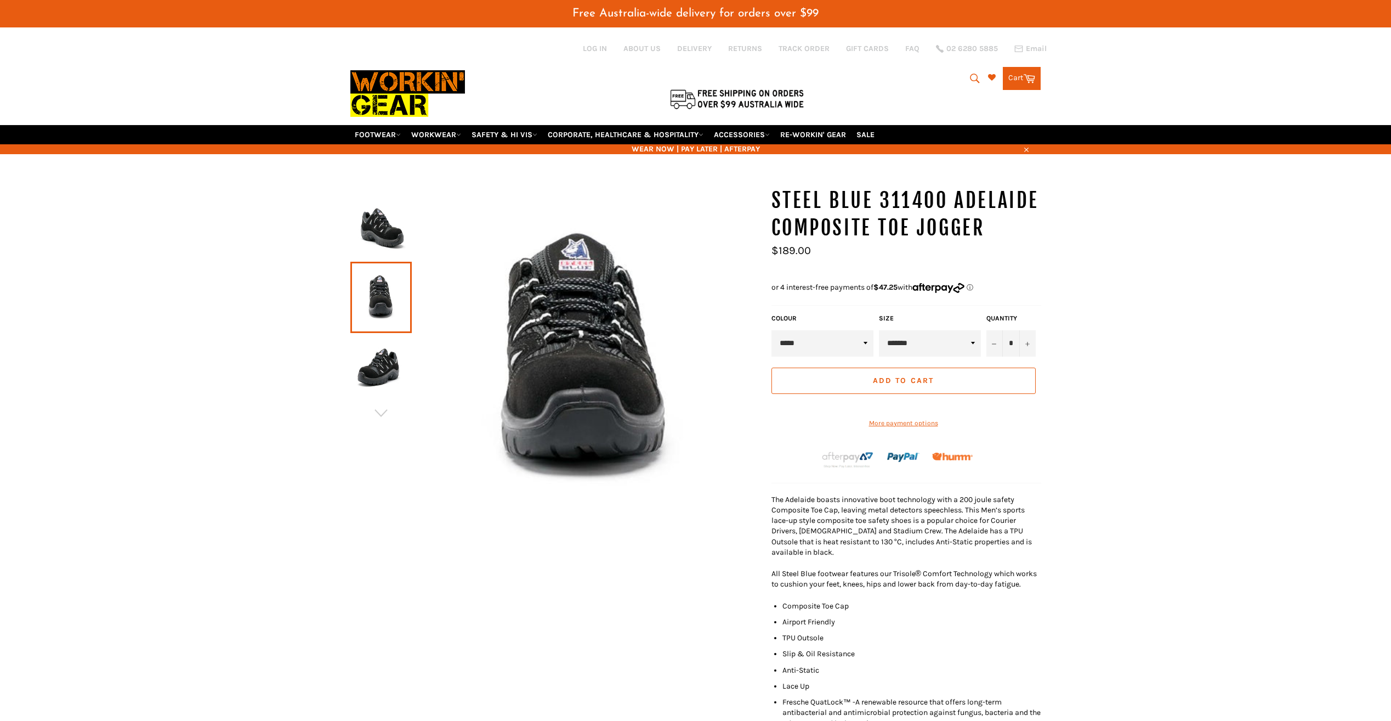
click at [389, 331] on link at bounding box center [380, 297] width 61 height 71
click at [394, 353] on img at bounding box center [381, 371] width 50 height 60
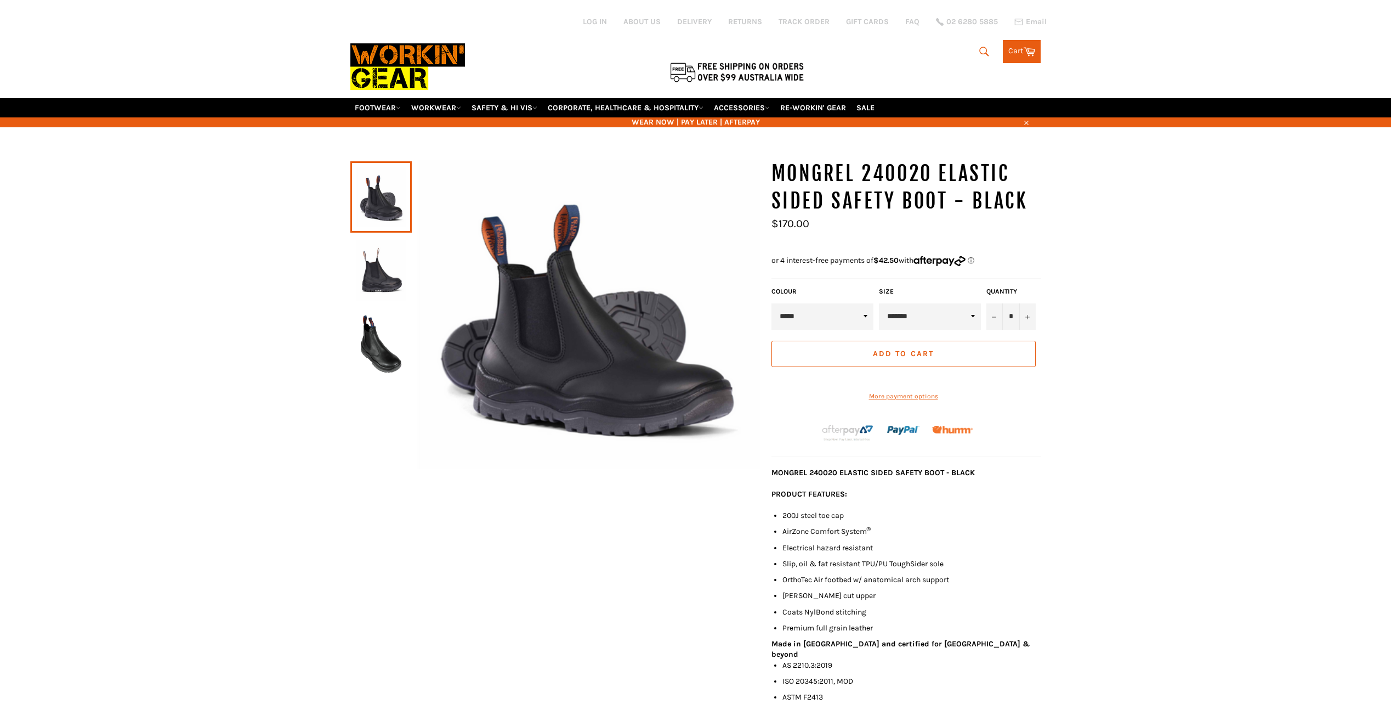
click at [377, 297] on img at bounding box center [381, 270] width 50 height 60
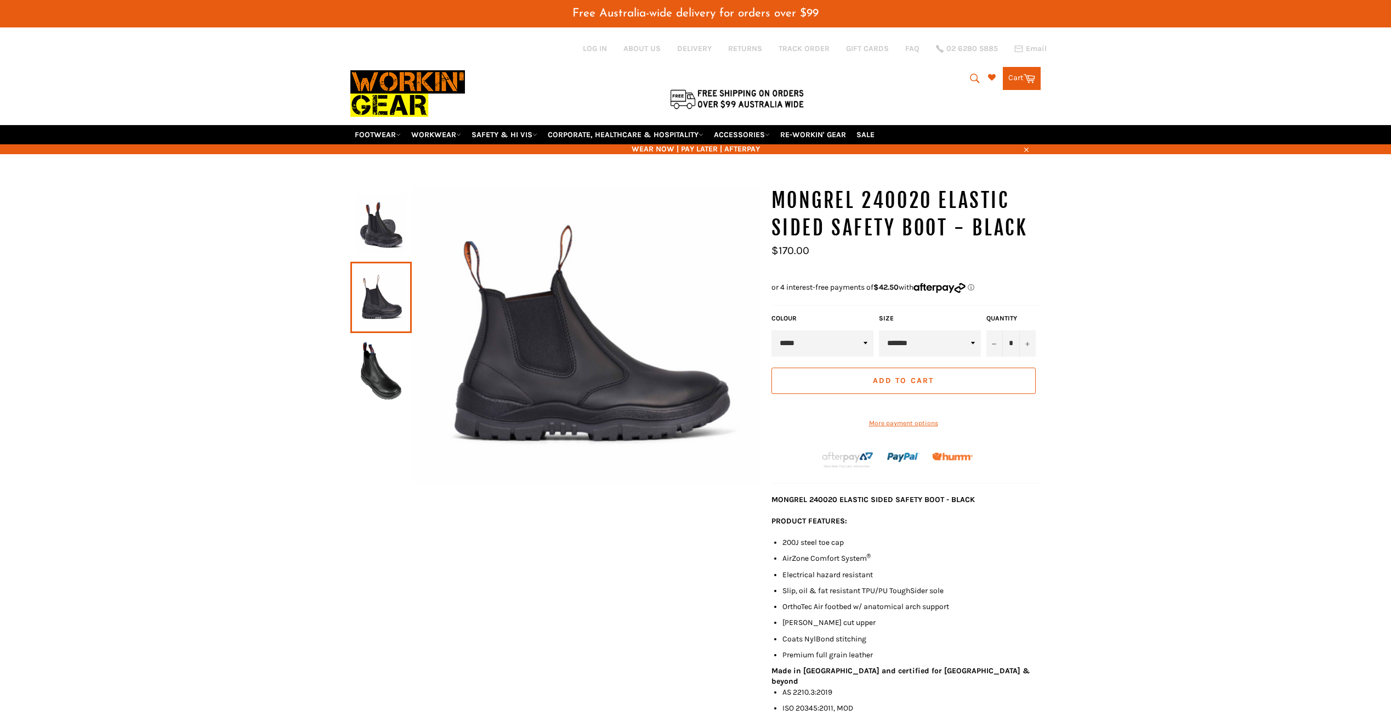
click at [388, 341] on img at bounding box center [381, 371] width 50 height 60
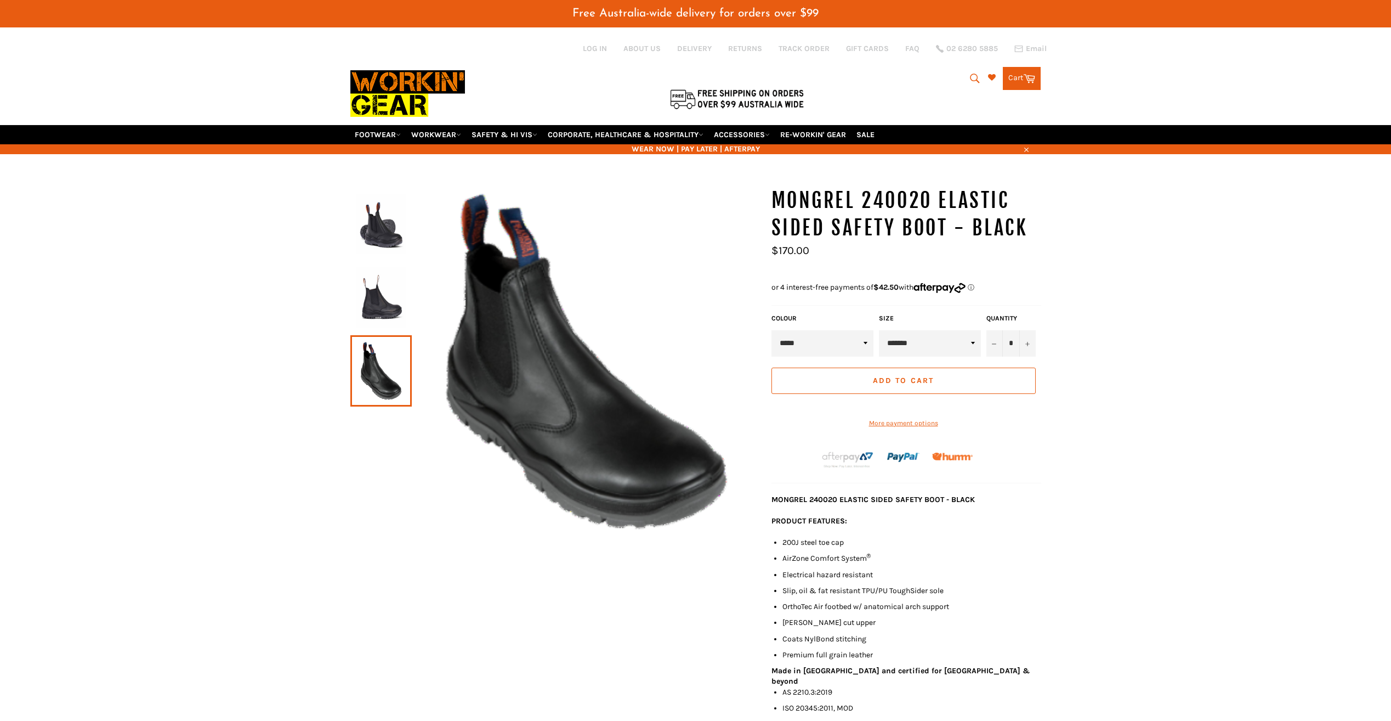
click at [389, 301] on img at bounding box center [381, 297] width 50 height 60
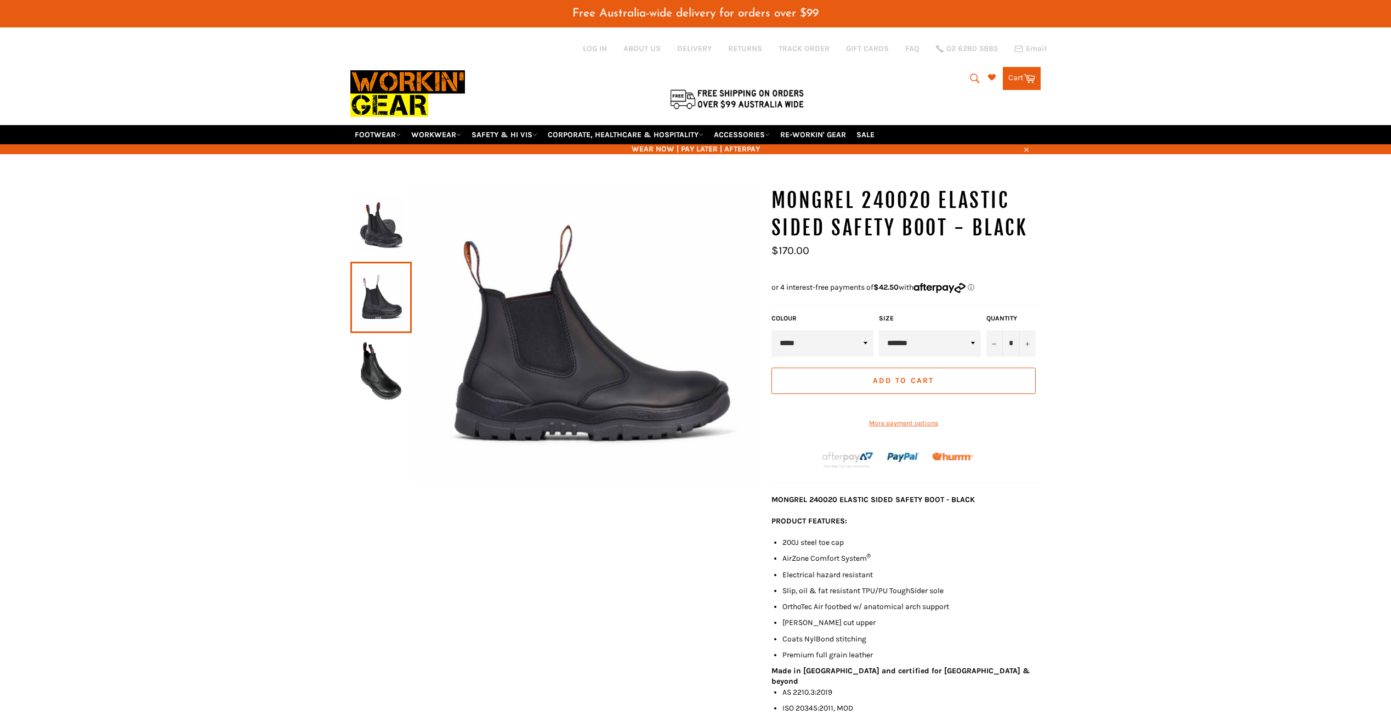
click at [377, 270] on link at bounding box center [380, 297] width 61 height 71
click at [376, 247] on img at bounding box center [381, 224] width 50 height 60
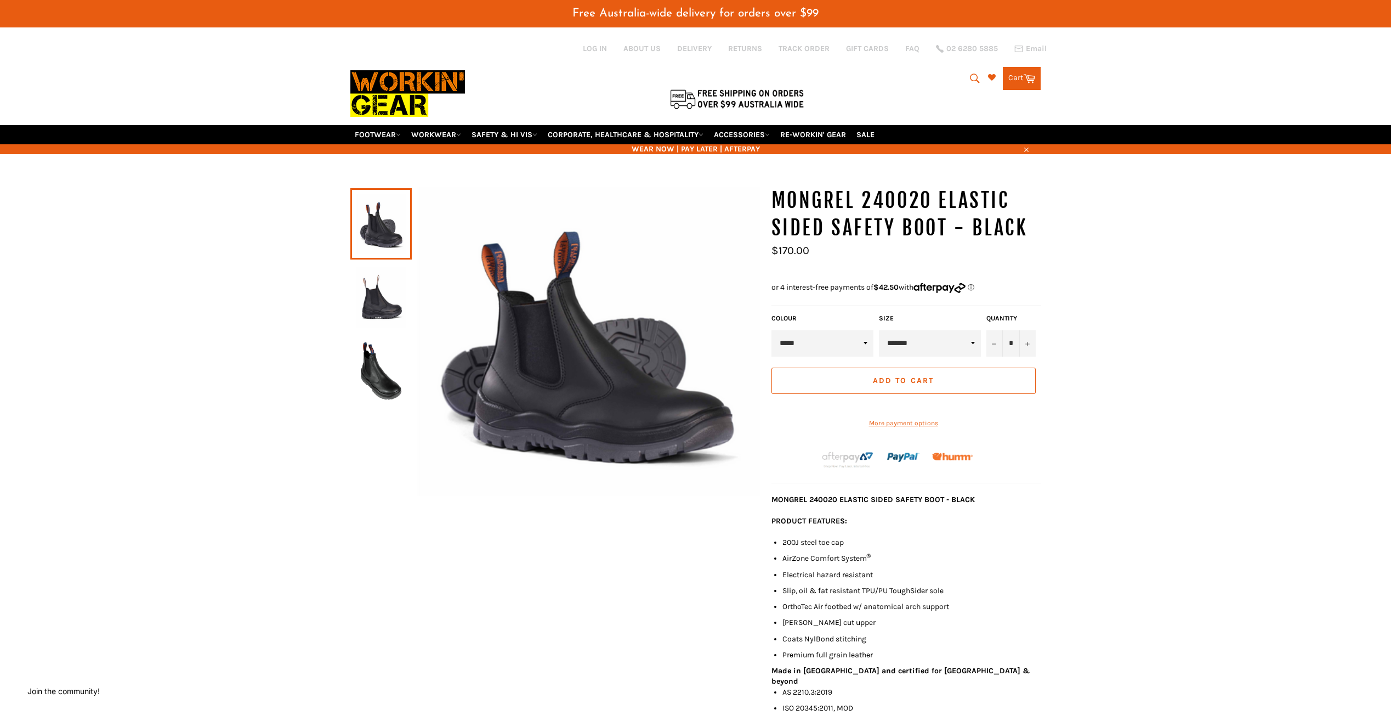
click at [394, 373] on img at bounding box center [381, 371] width 50 height 60
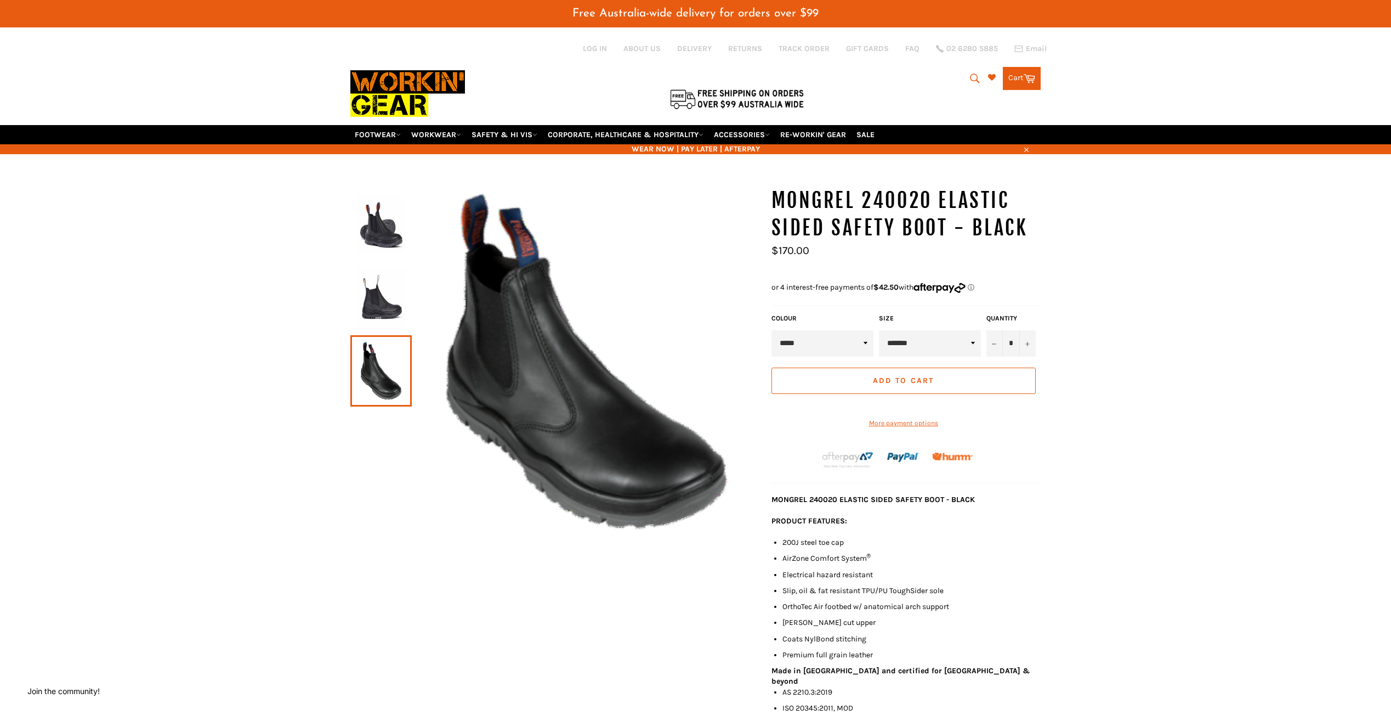
click at [394, 319] on img at bounding box center [381, 297] width 50 height 60
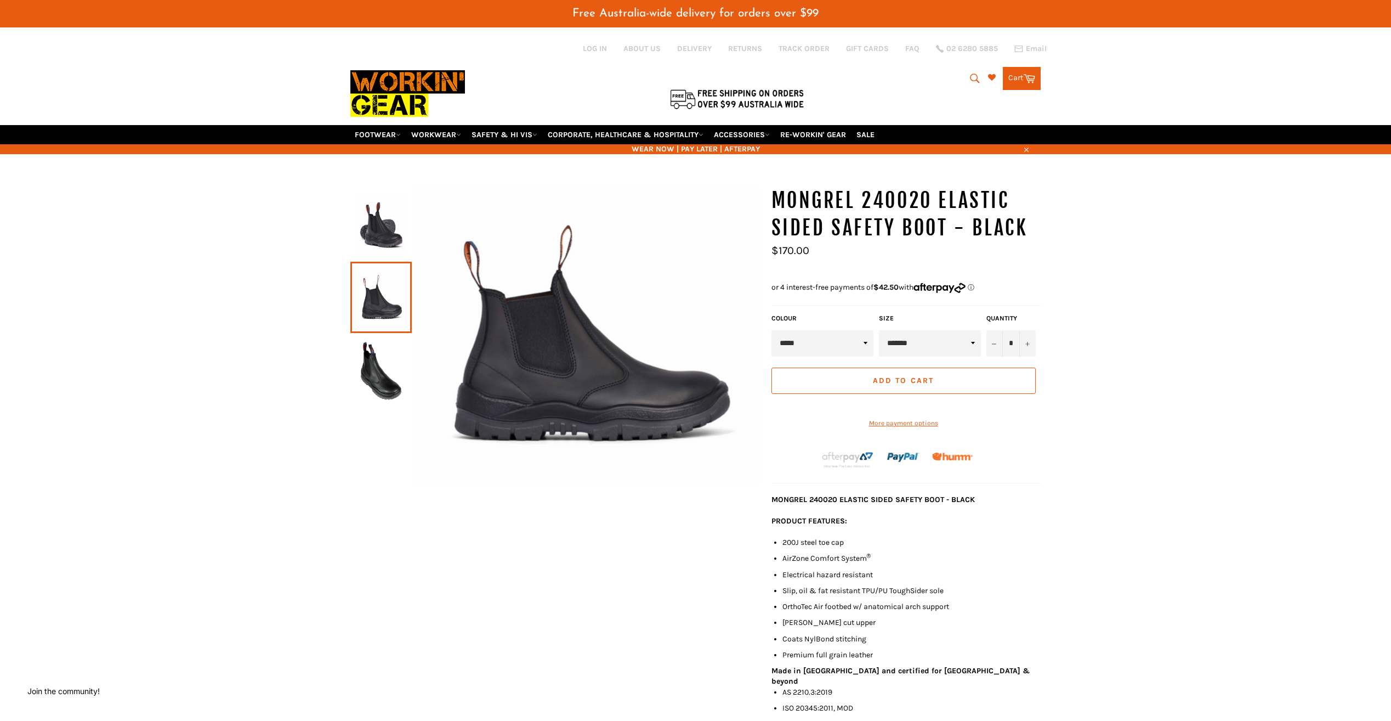
click at [392, 248] on img at bounding box center [381, 224] width 50 height 60
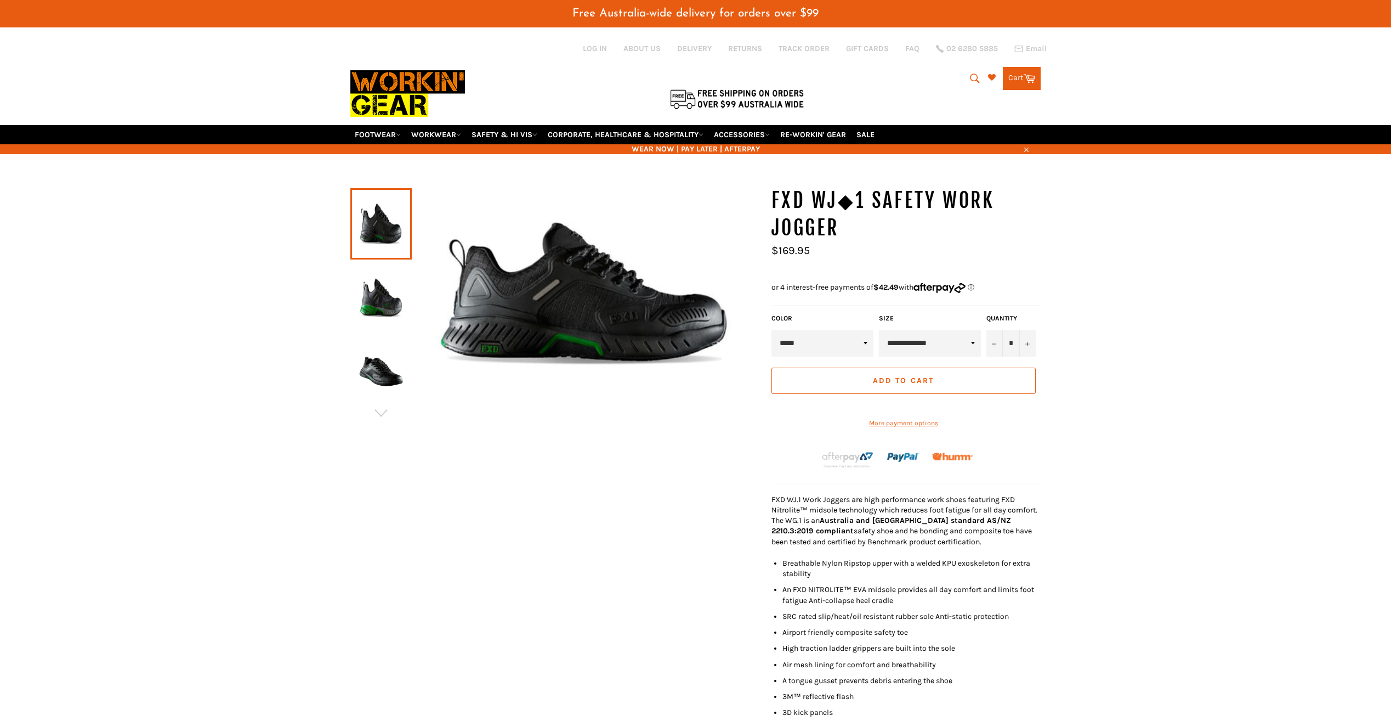
click at [370, 283] on img at bounding box center [381, 297] width 50 height 60
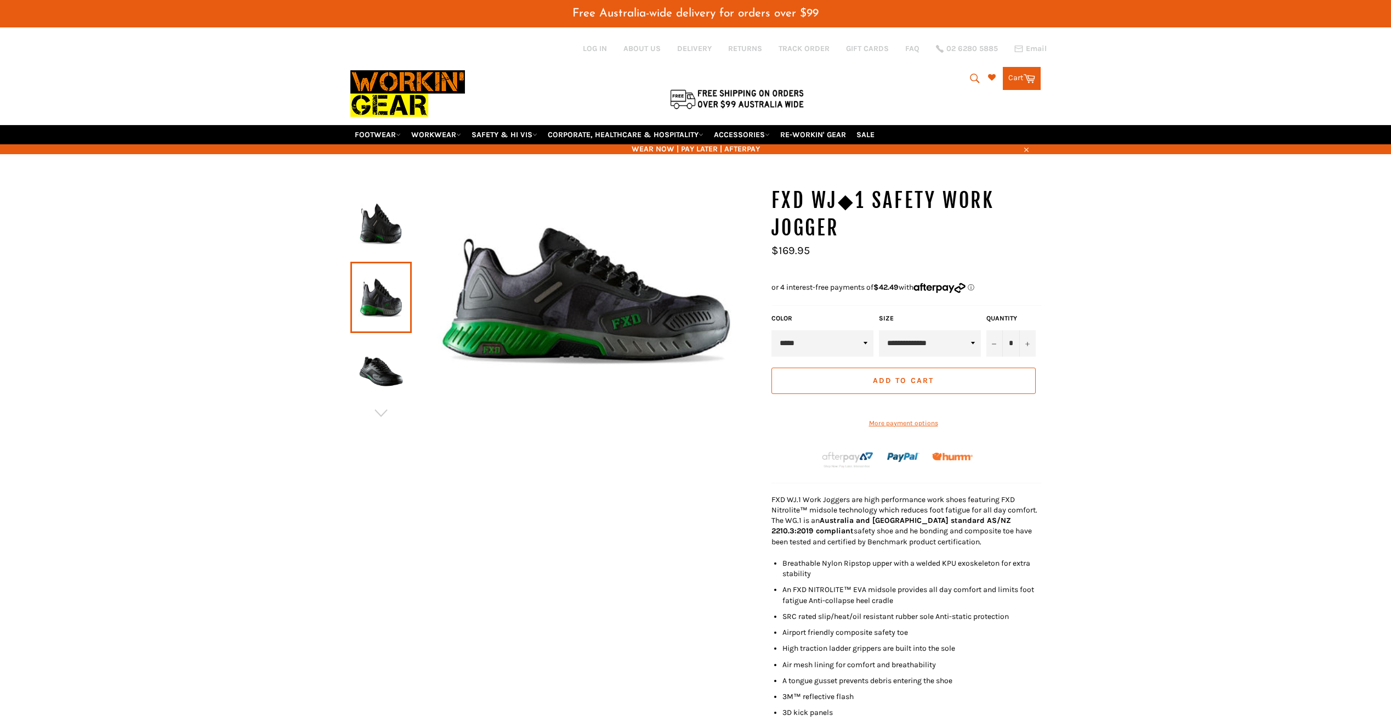
click at [387, 364] on img at bounding box center [381, 371] width 50 height 60
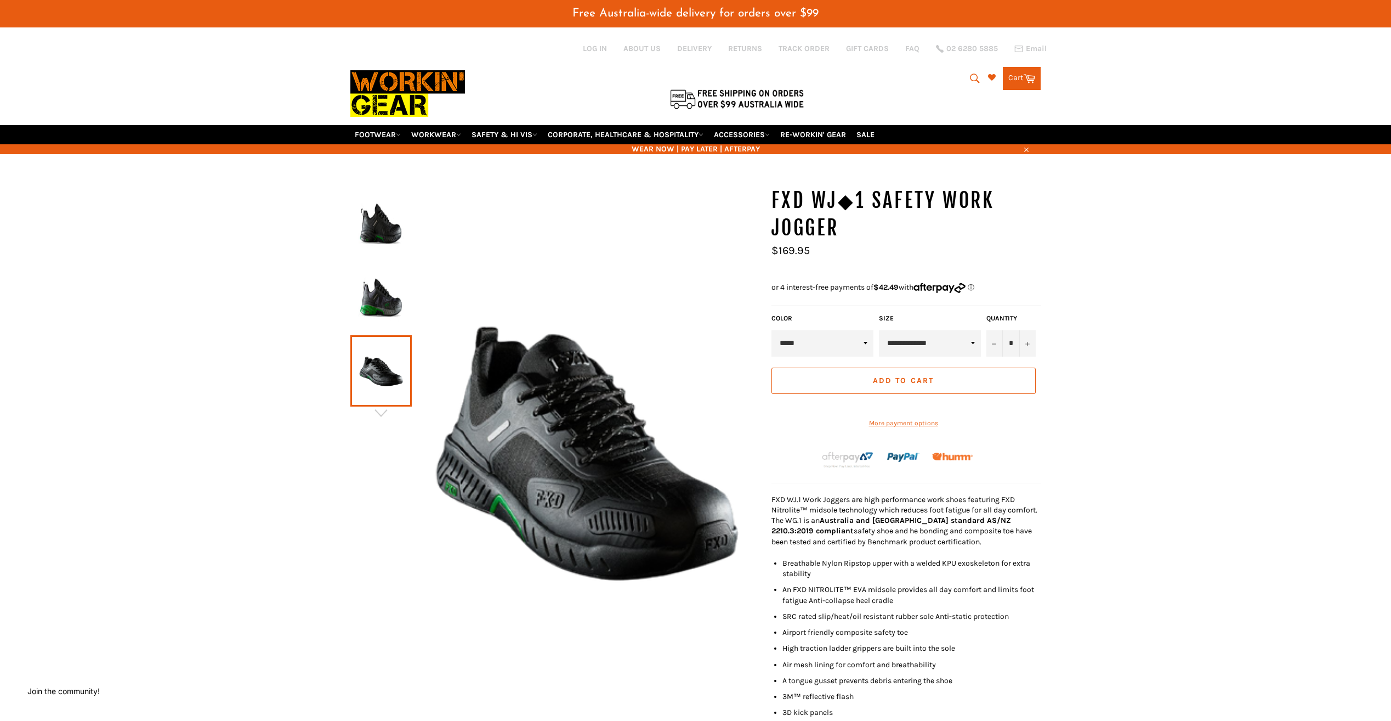
click at [392, 270] on img at bounding box center [381, 297] width 50 height 60
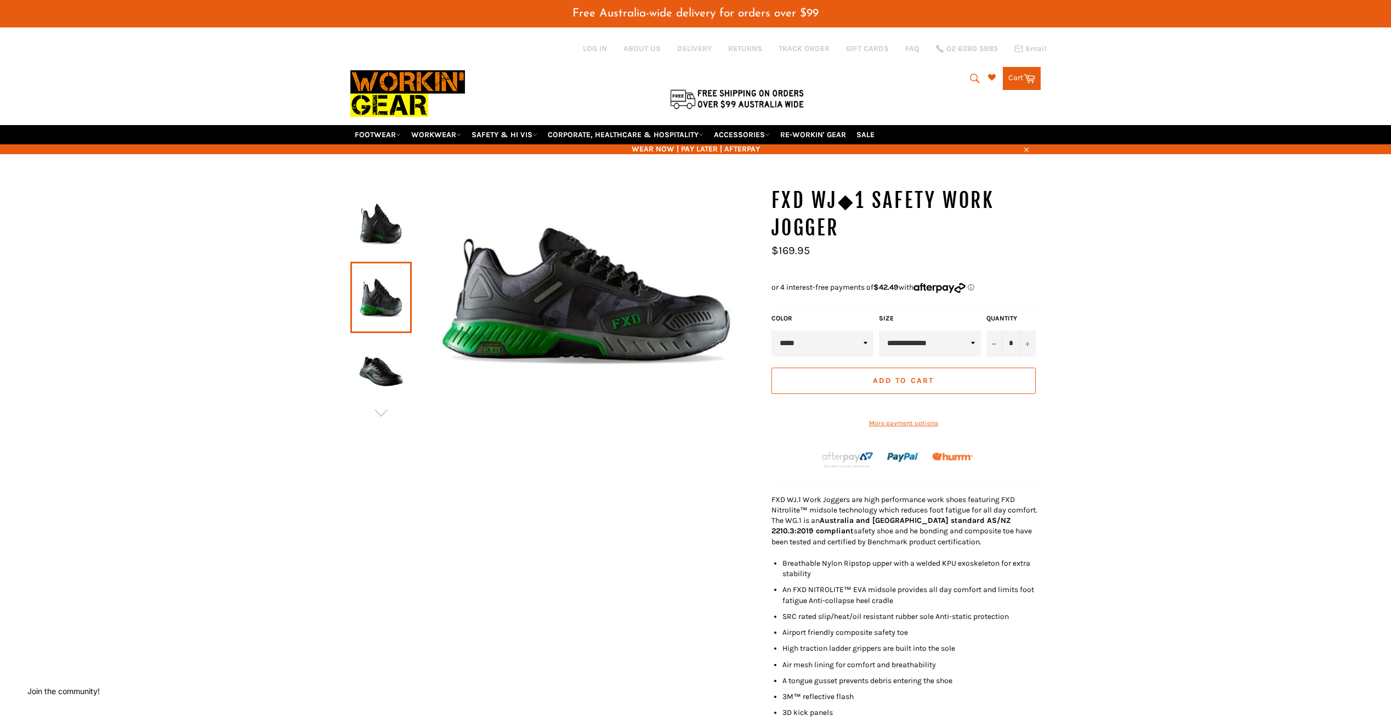
click at [376, 227] on img at bounding box center [381, 224] width 50 height 60
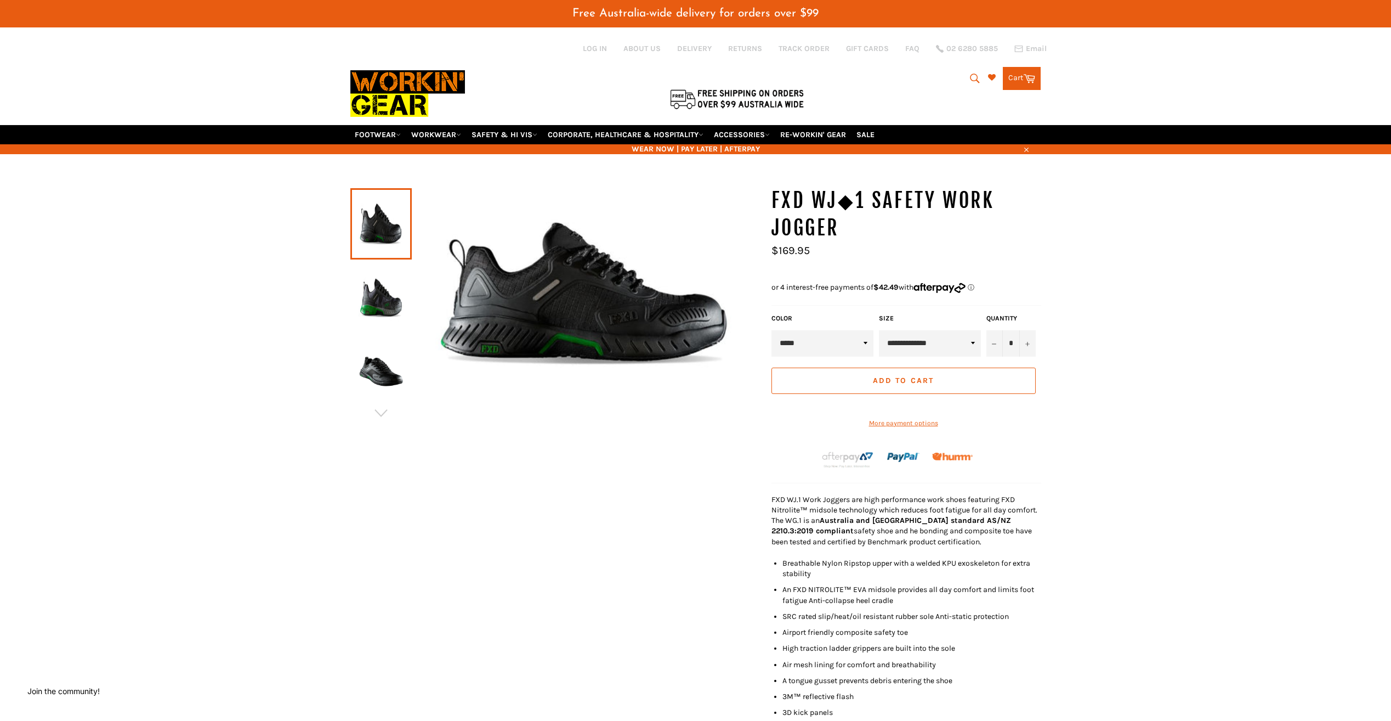
click at [382, 316] on img at bounding box center [381, 297] width 50 height 60
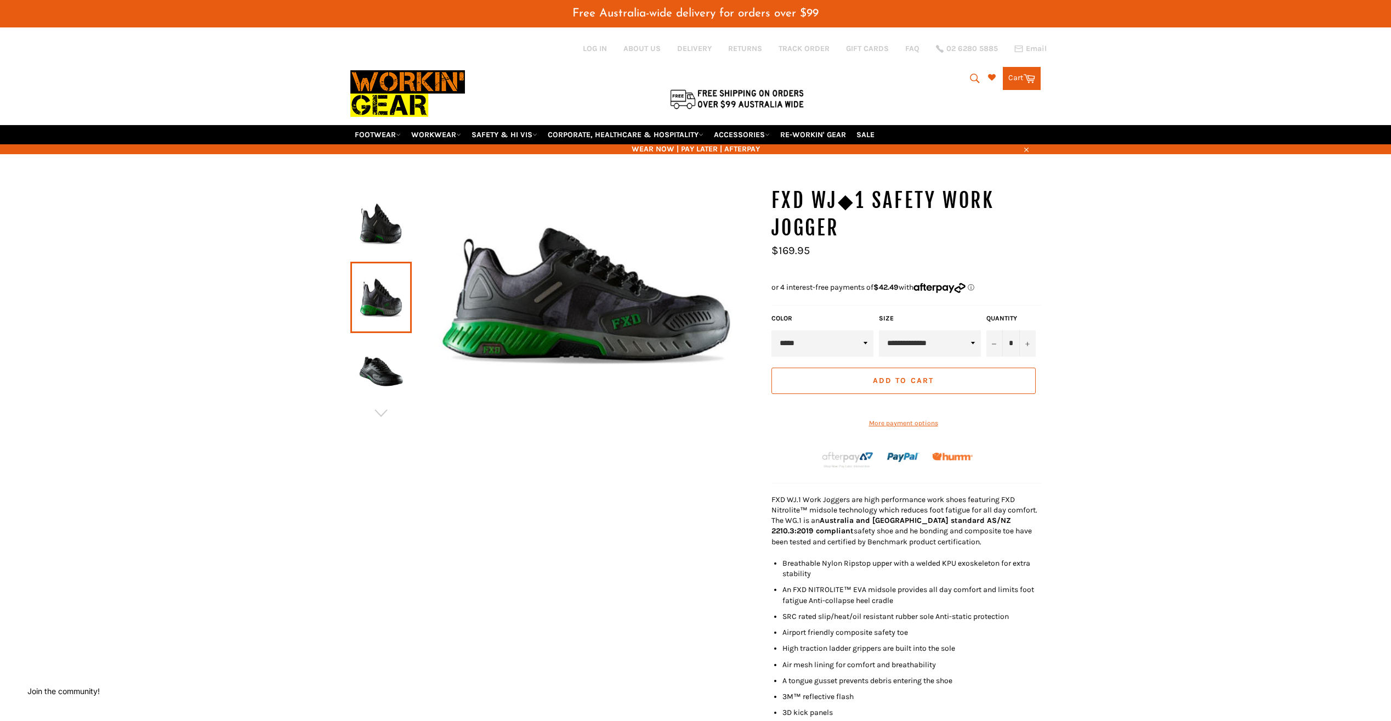
click at [380, 356] on img at bounding box center [381, 371] width 50 height 60
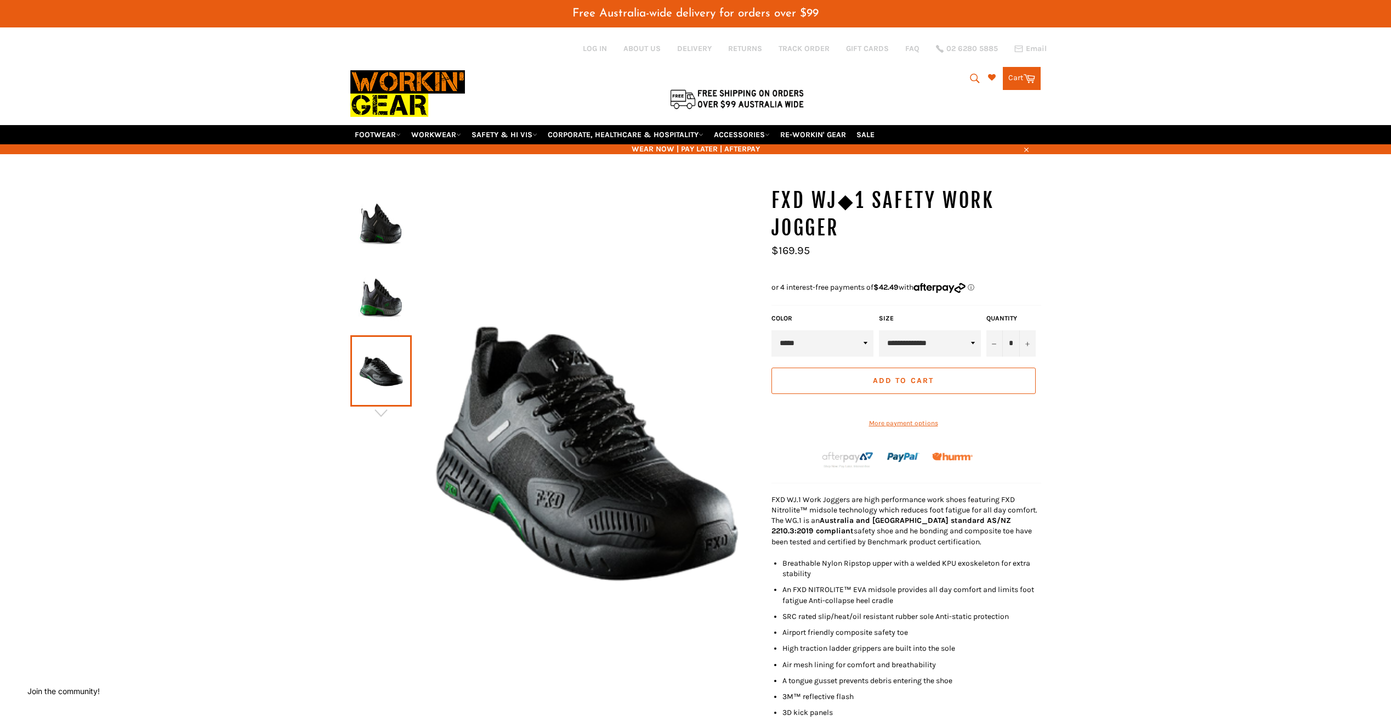
click at [378, 302] on img at bounding box center [381, 297] width 50 height 60
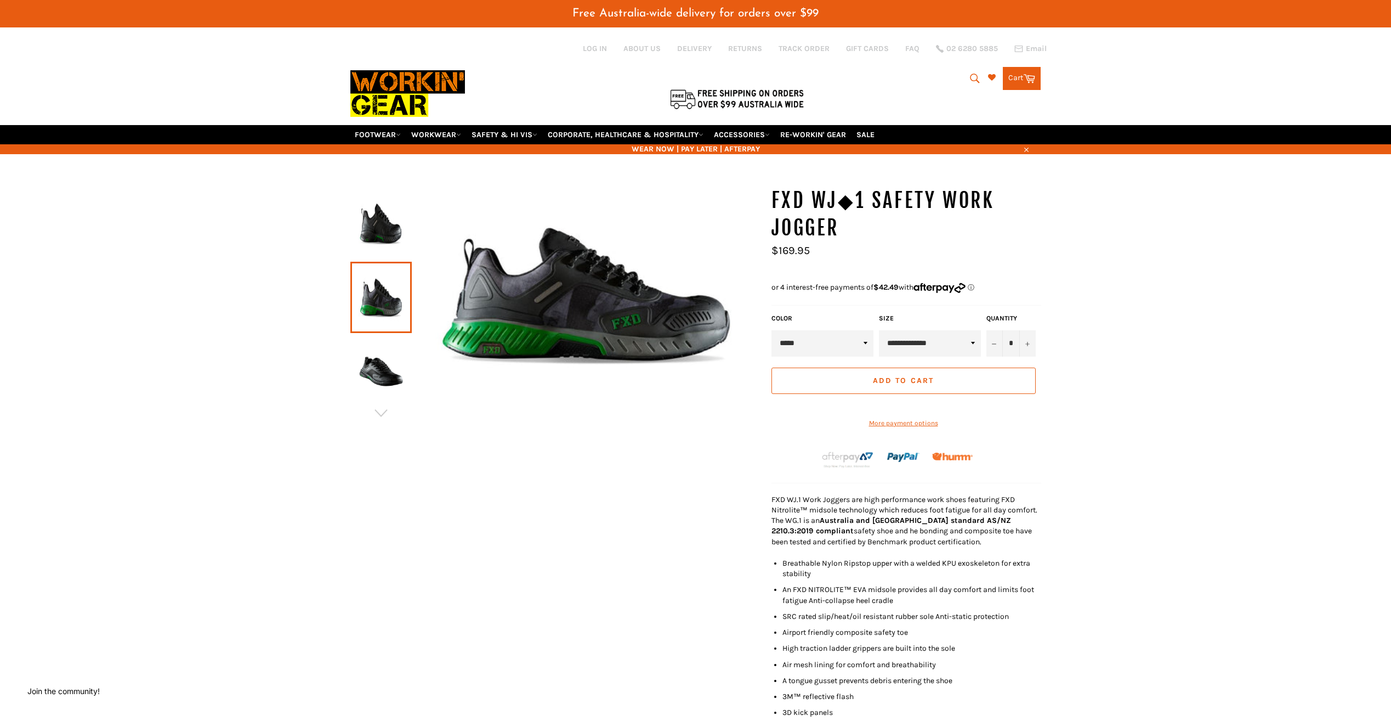
click at [400, 210] on img at bounding box center [381, 224] width 50 height 60
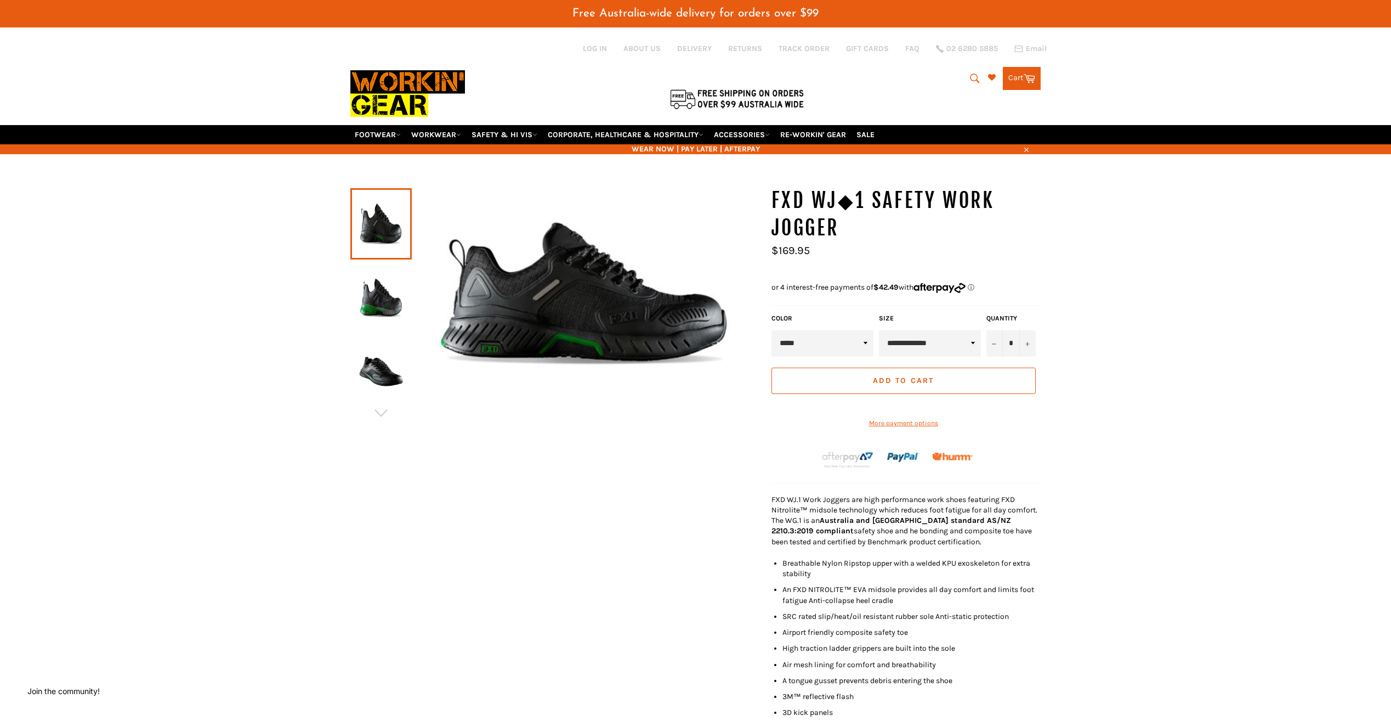
click at [388, 279] on img at bounding box center [381, 297] width 50 height 60
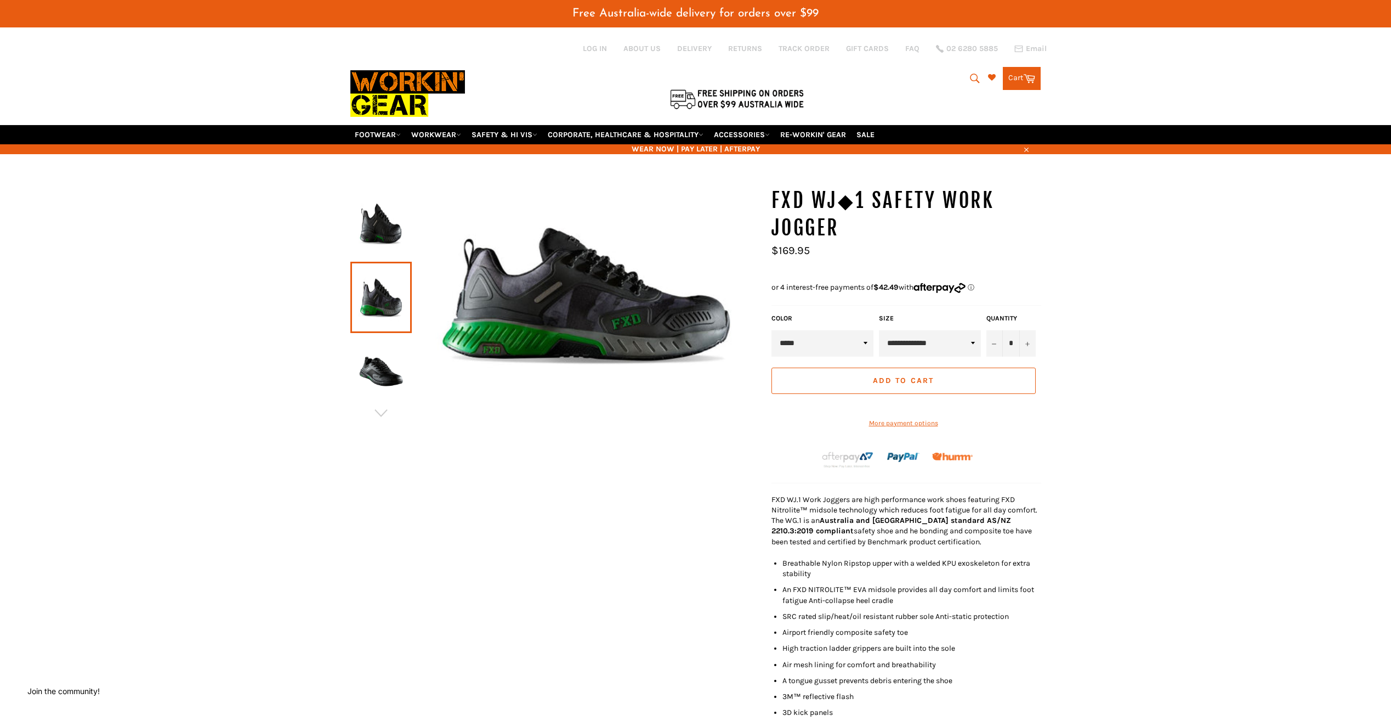
click at [375, 231] on img at bounding box center [381, 224] width 50 height 60
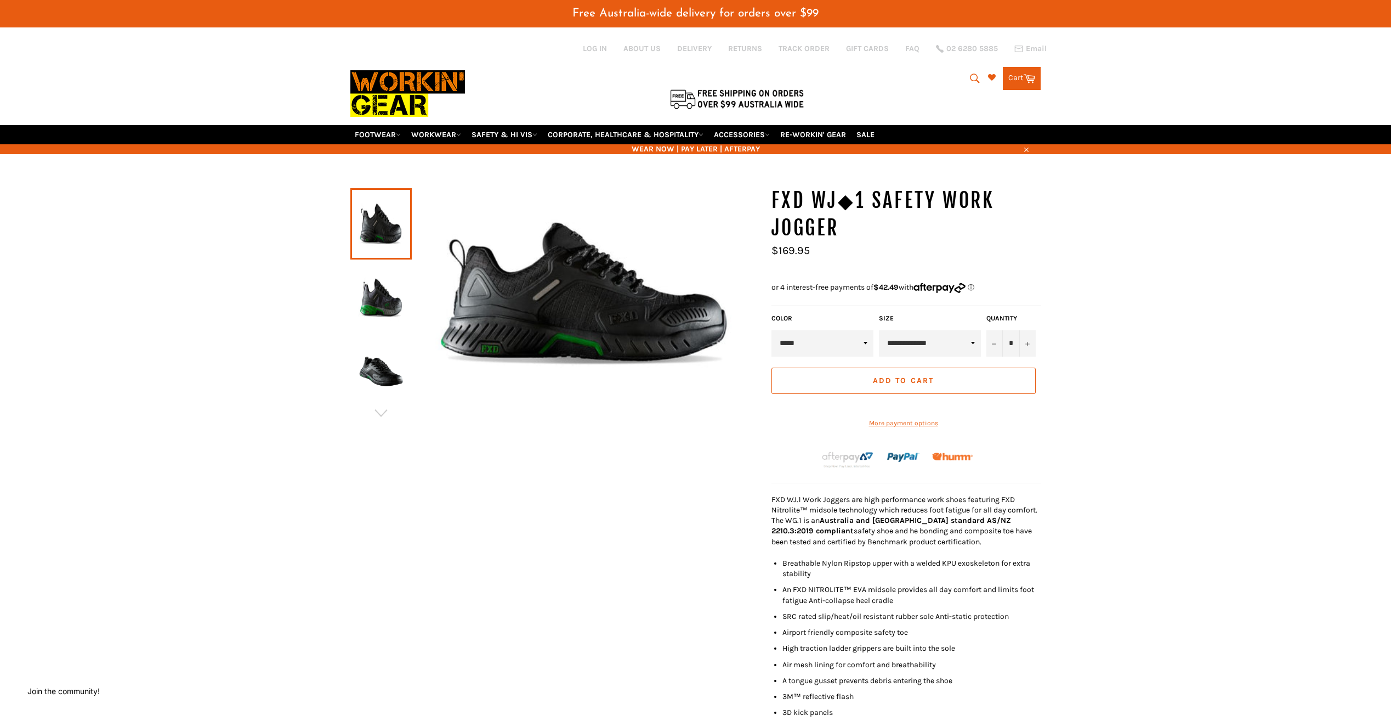
click at [386, 308] on img at bounding box center [381, 297] width 50 height 60
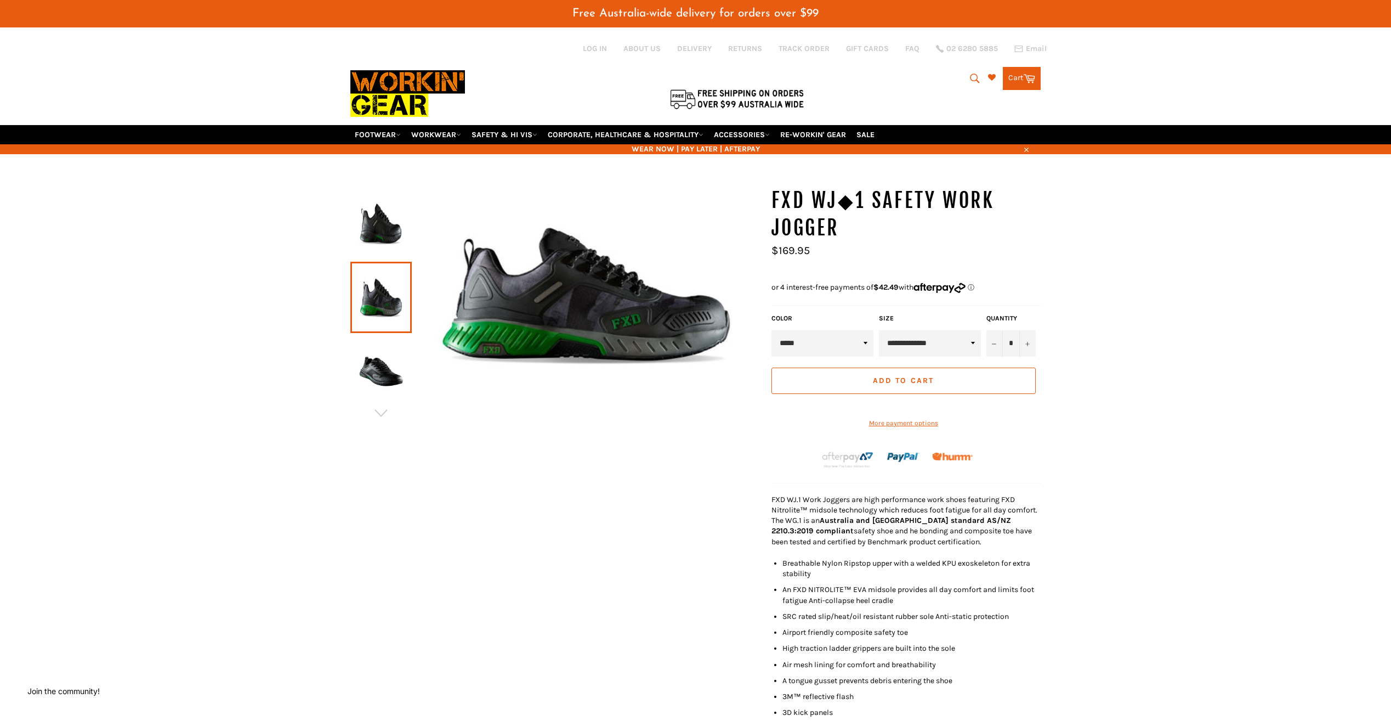
click at [376, 368] on img at bounding box center [381, 371] width 50 height 60
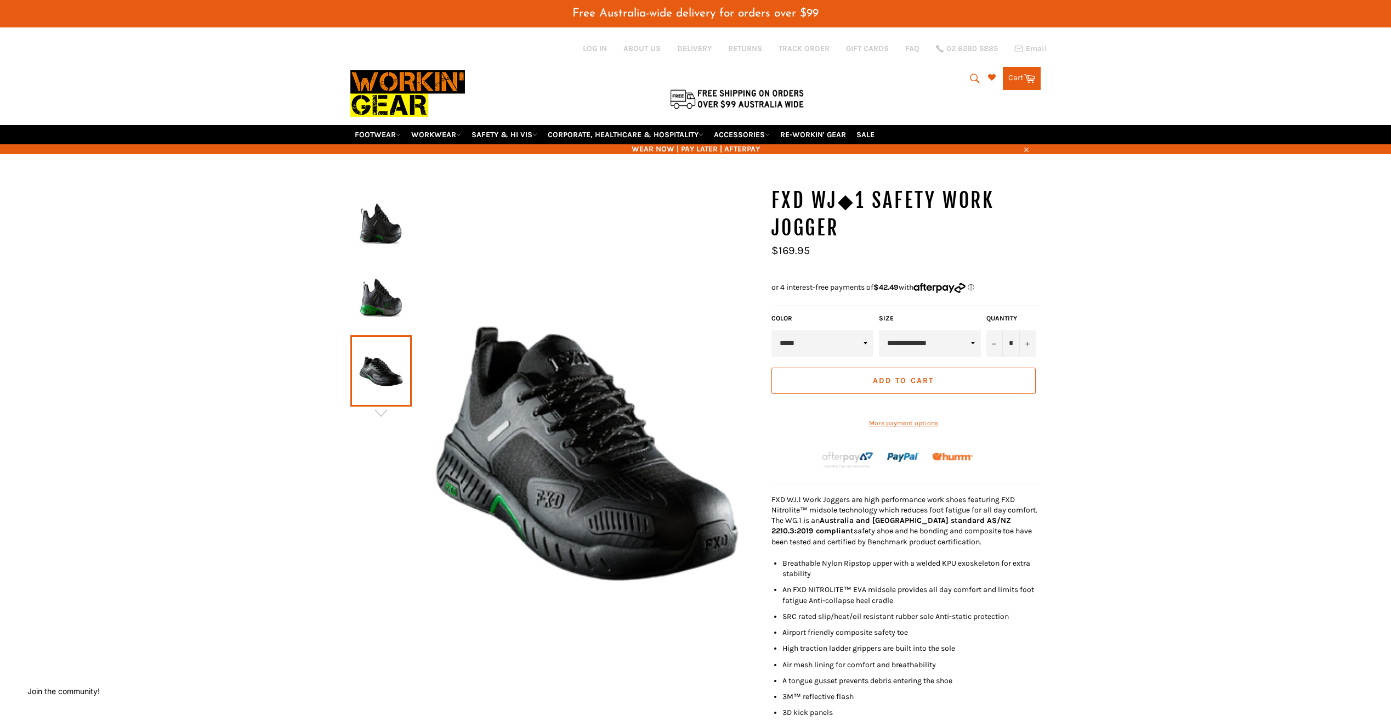
click at [373, 309] on img at bounding box center [381, 297] width 50 height 60
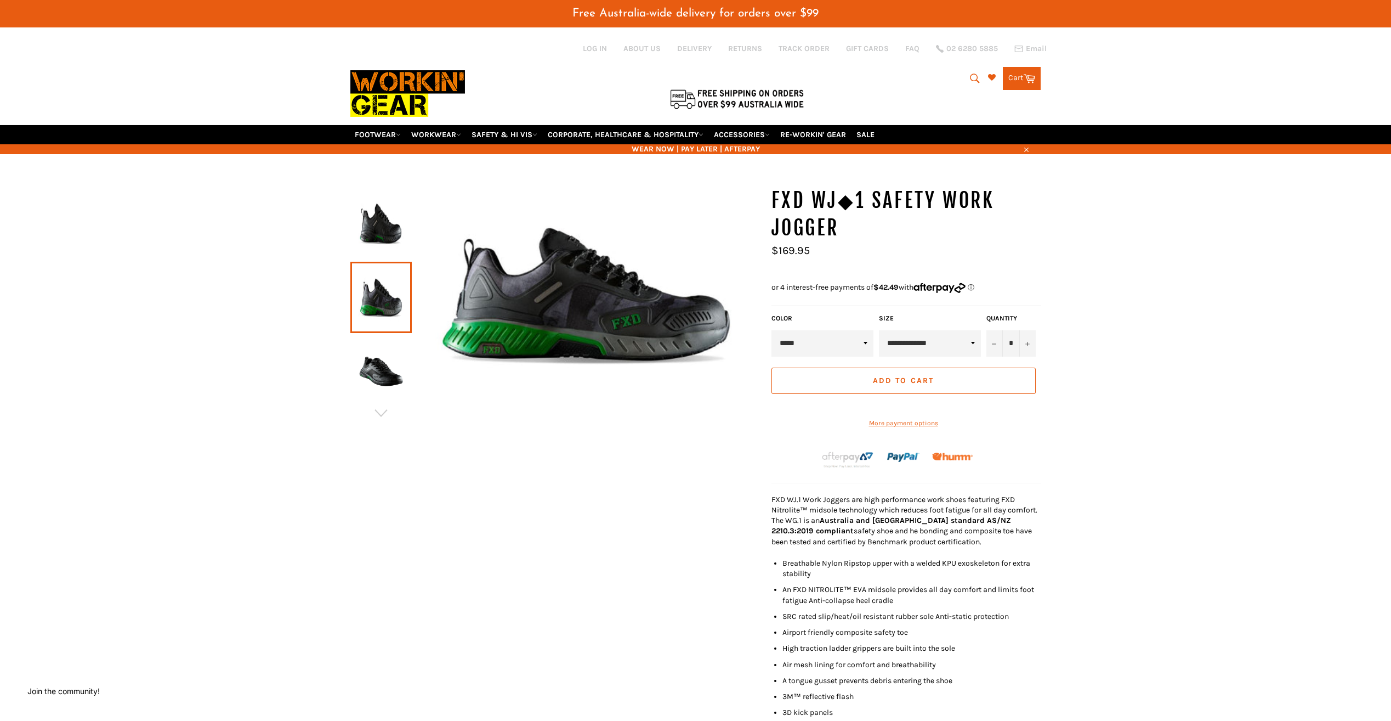
click at [365, 247] on img at bounding box center [381, 224] width 50 height 60
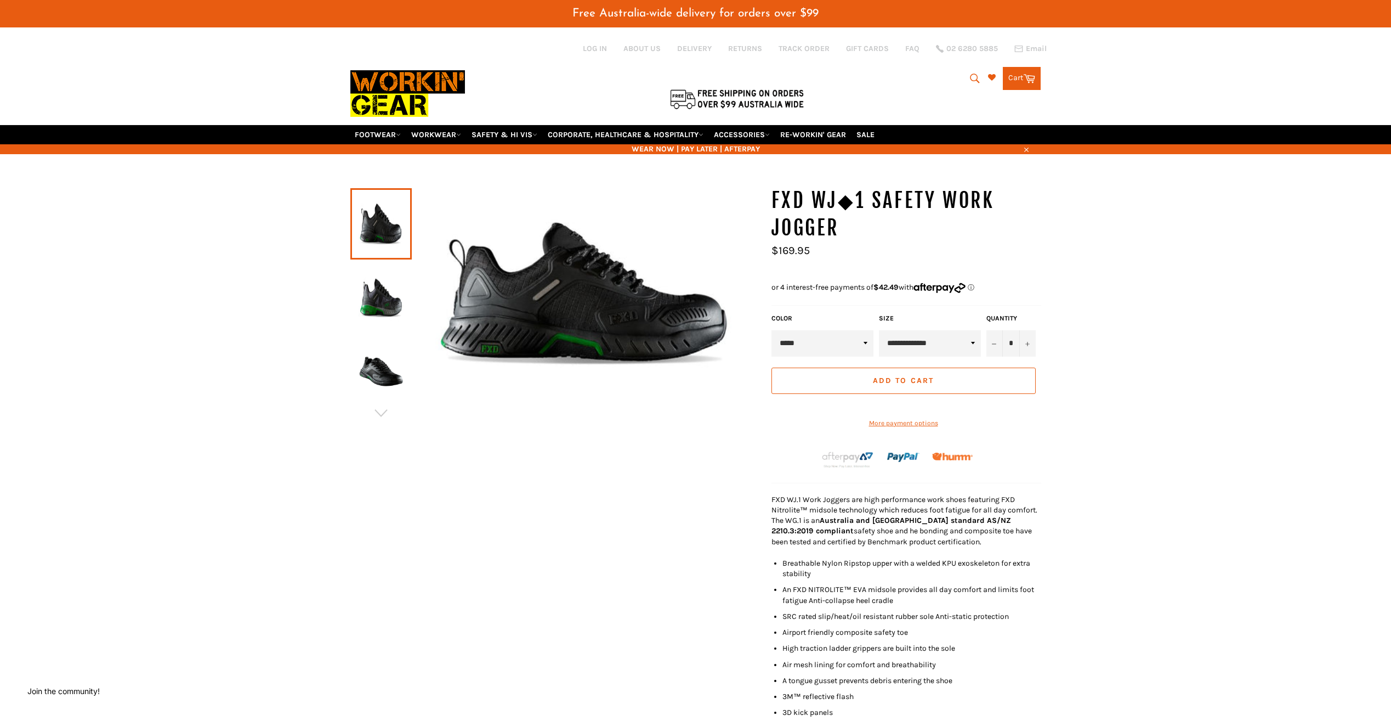
click at [378, 298] on img at bounding box center [381, 297] width 50 height 60
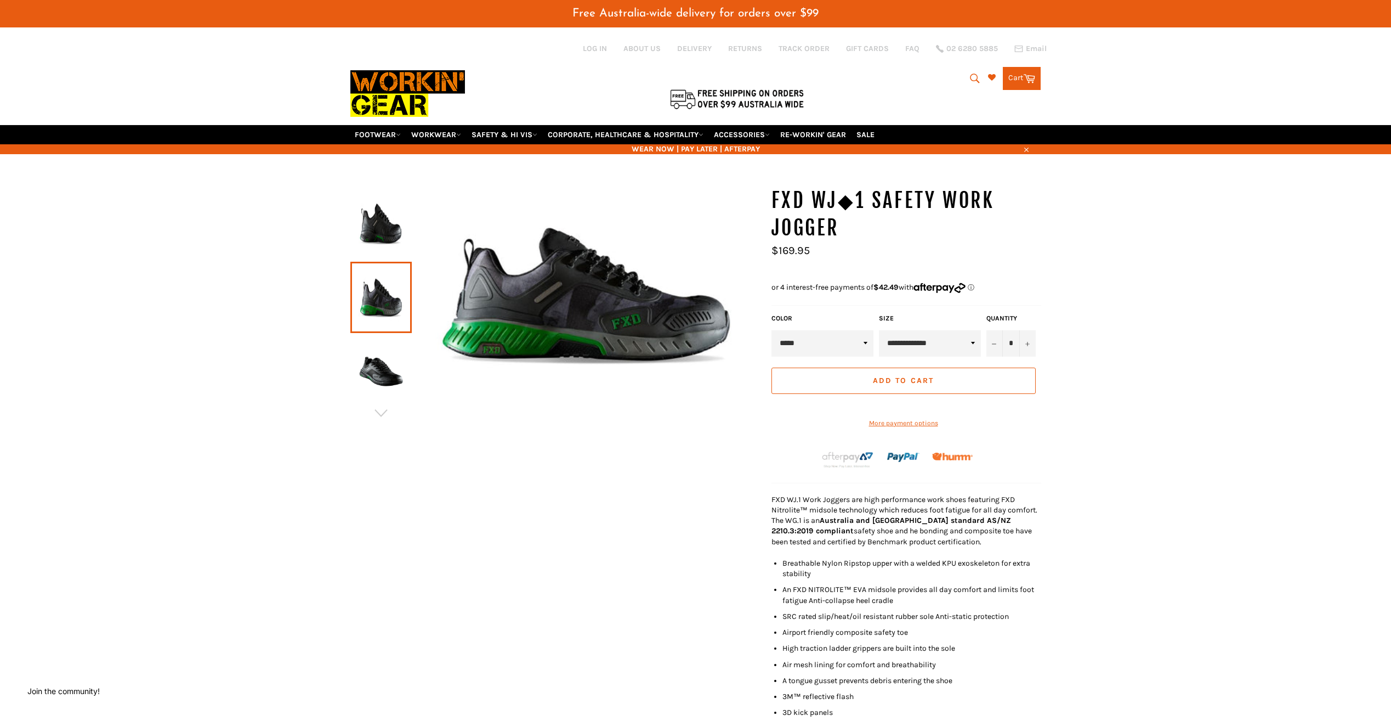
click at [368, 240] on img at bounding box center [381, 224] width 50 height 60
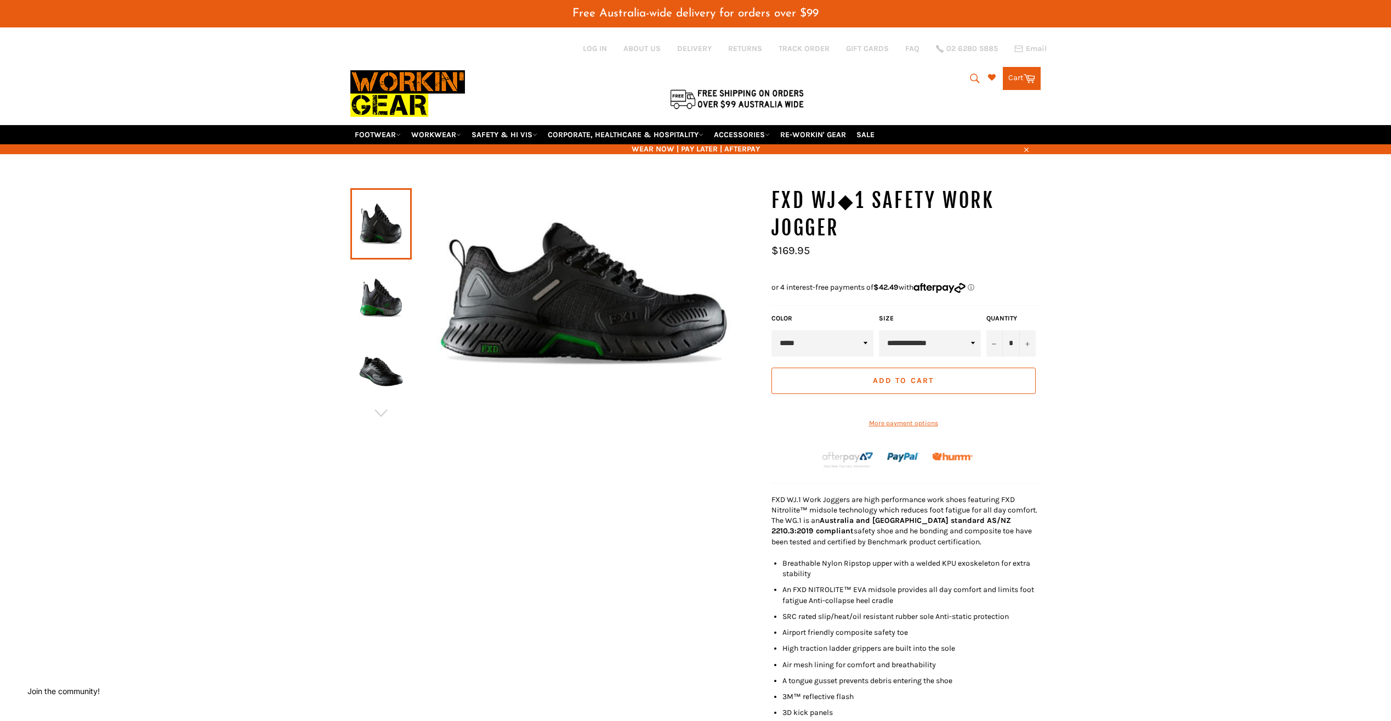
click at [373, 288] on img at bounding box center [381, 297] width 50 height 60
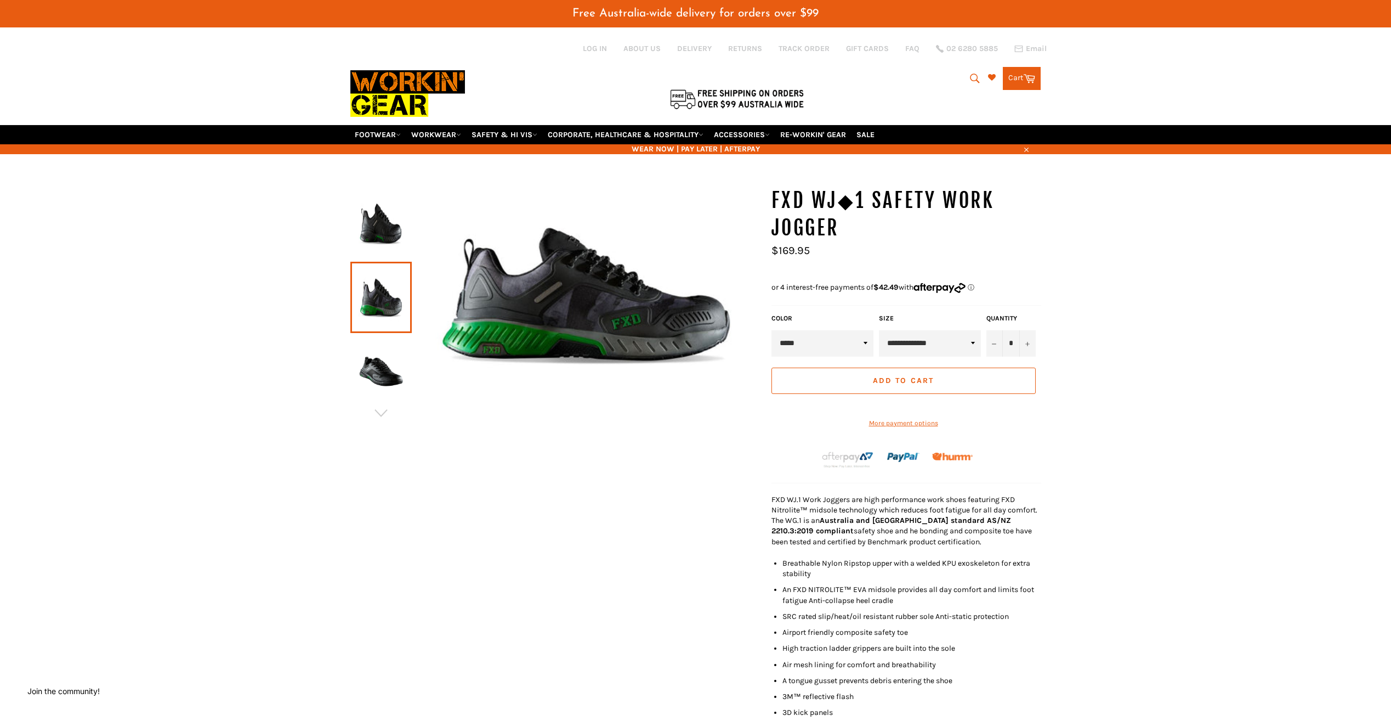
click at [373, 235] on img at bounding box center [381, 224] width 50 height 60
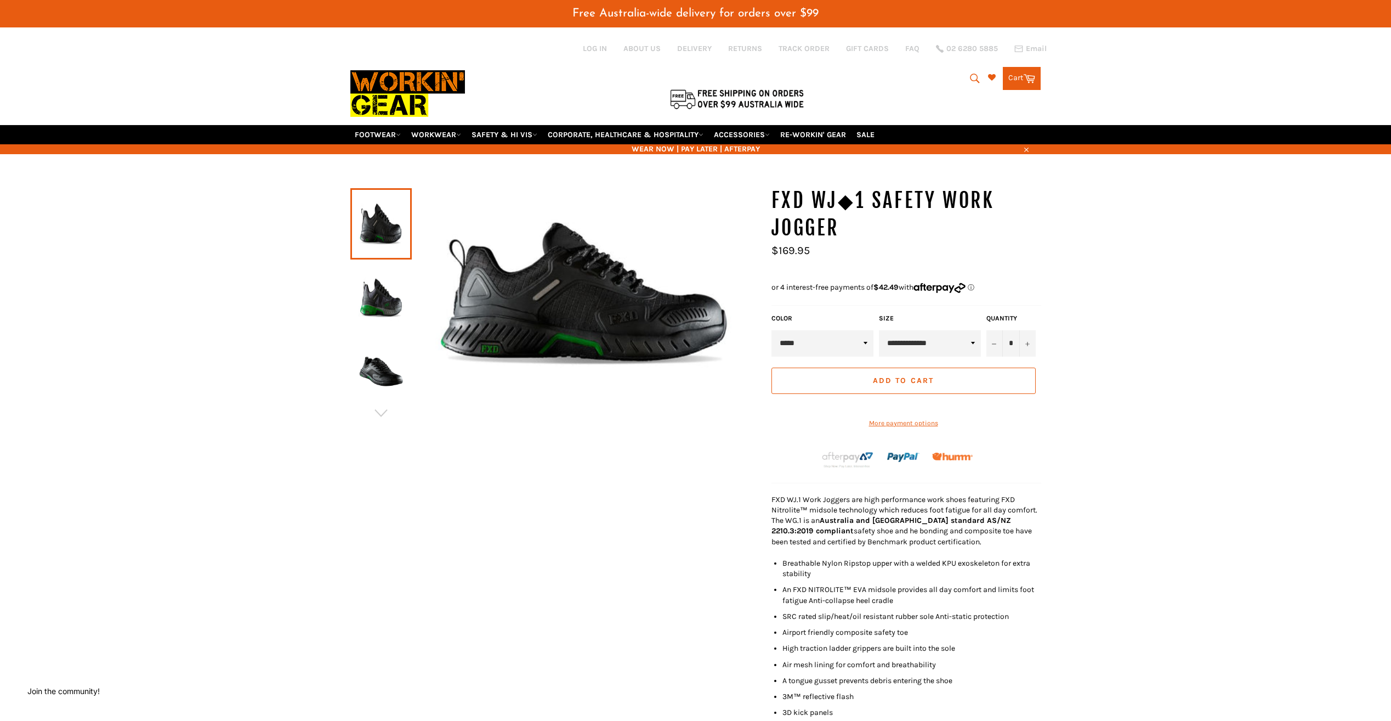
click at [377, 292] on img at bounding box center [381, 297] width 50 height 60
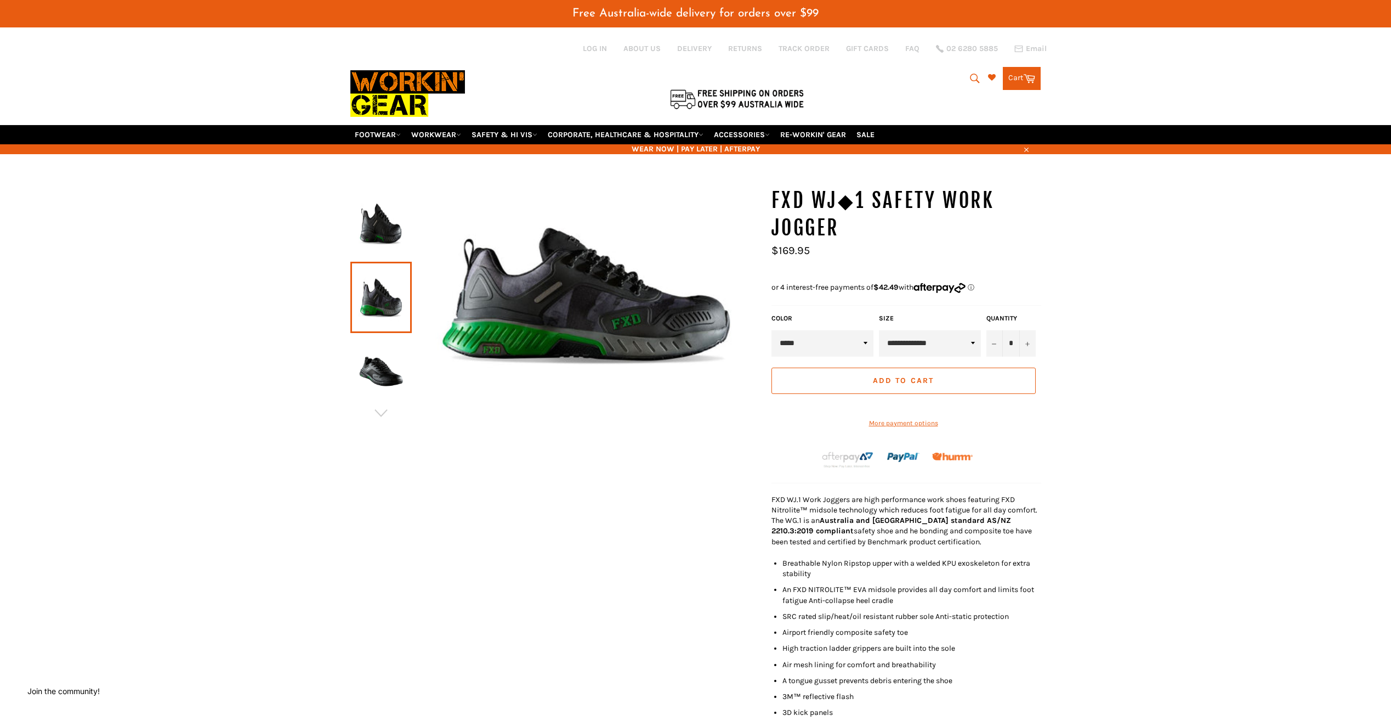
click at [367, 245] on img at bounding box center [381, 224] width 50 height 60
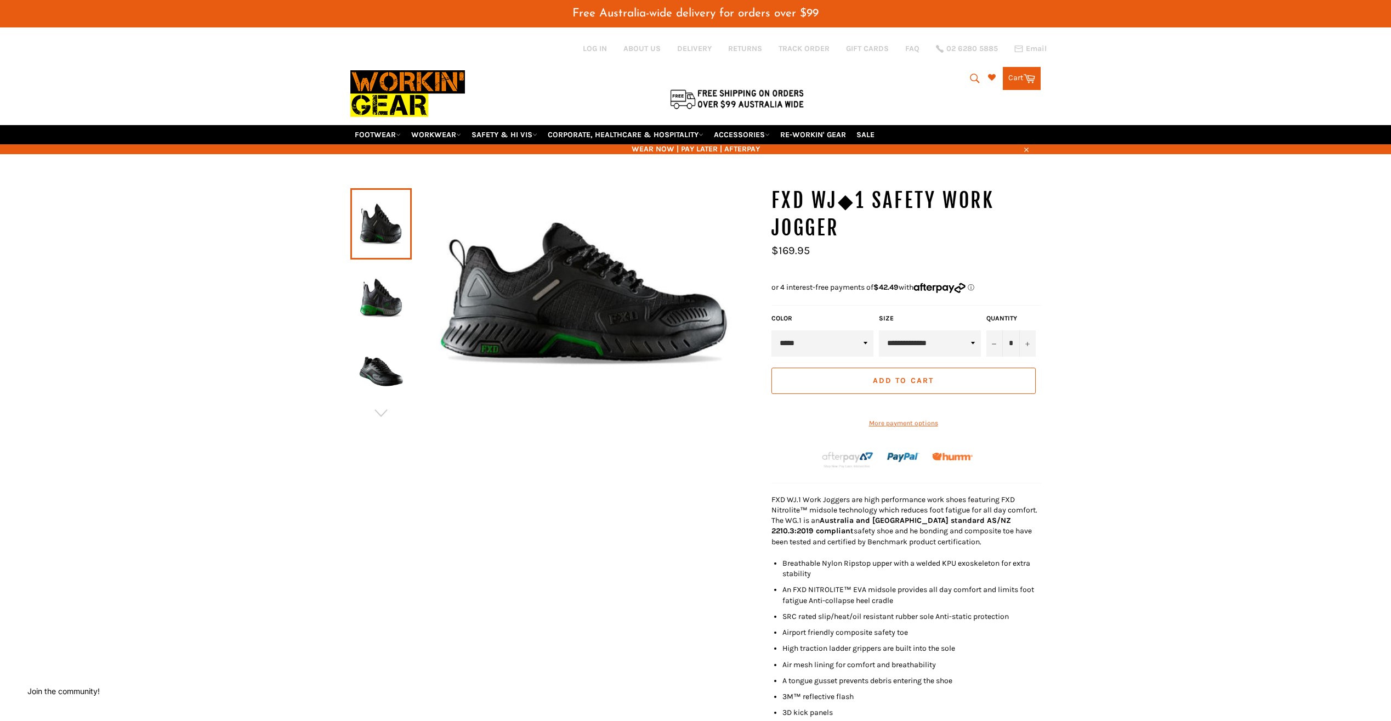
click at [373, 302] on img at bounding box center [381, 297] width 50 height 60
